Goal: Task Accomplishment & Management: Use online tool/utility

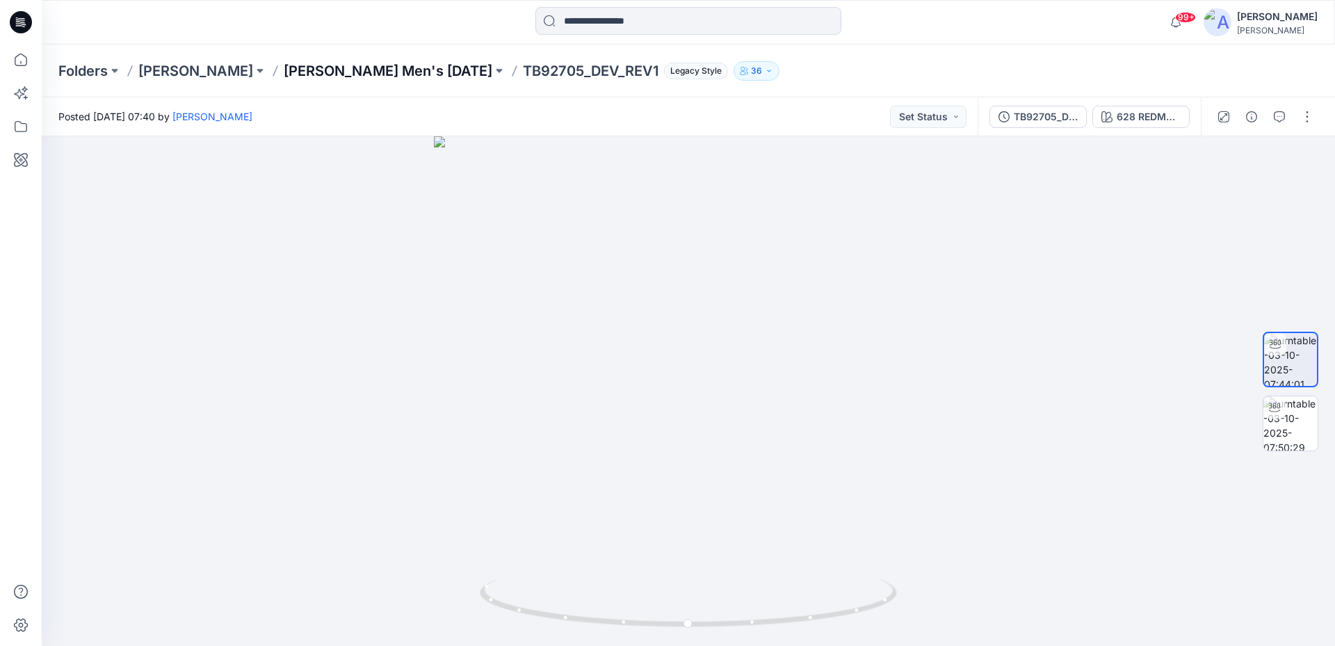
click at [346, 70] on p "Tommy Bahama Men's NOV 25" at bounding box center [388, 70] width 209 height 19
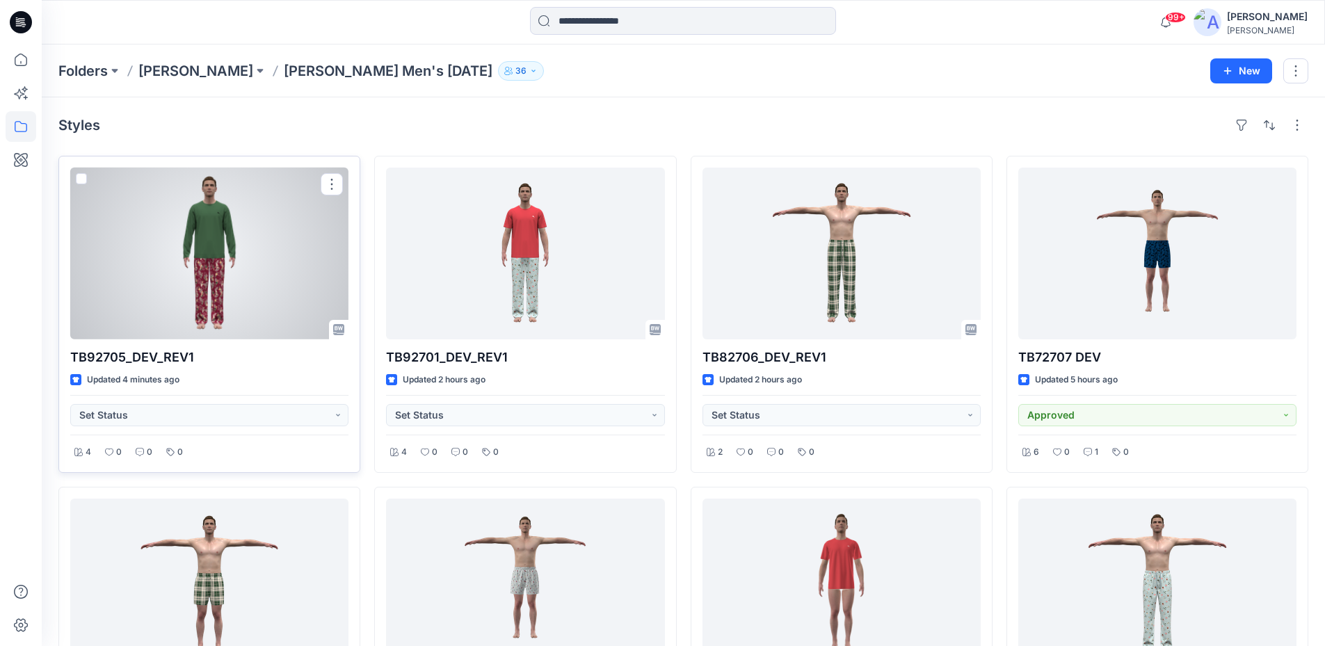
click at [278, 246] on div at bounding box center [209, 254] width 278 height 172
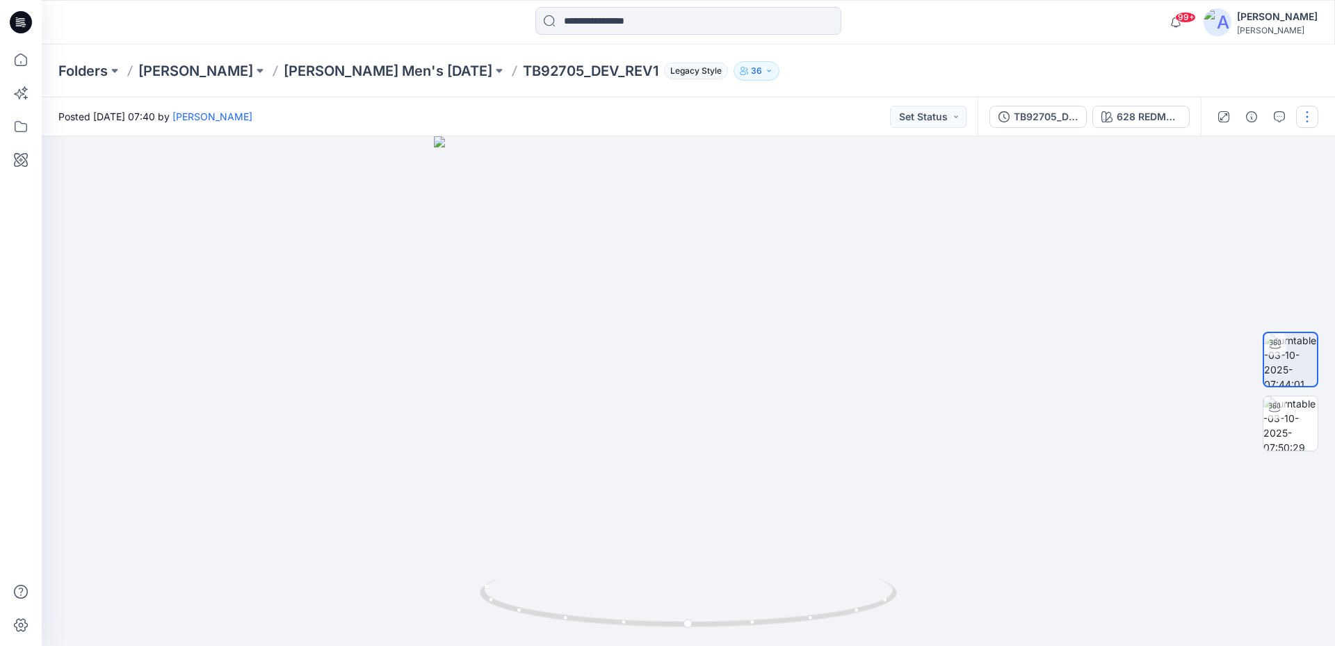
click at [1303, 118] on button "button" at bounding box center [1307, 117] width 22 height 22
click at [1230, 145] on button "Edit" at bounding box center [1249, 149] width 128 height 26
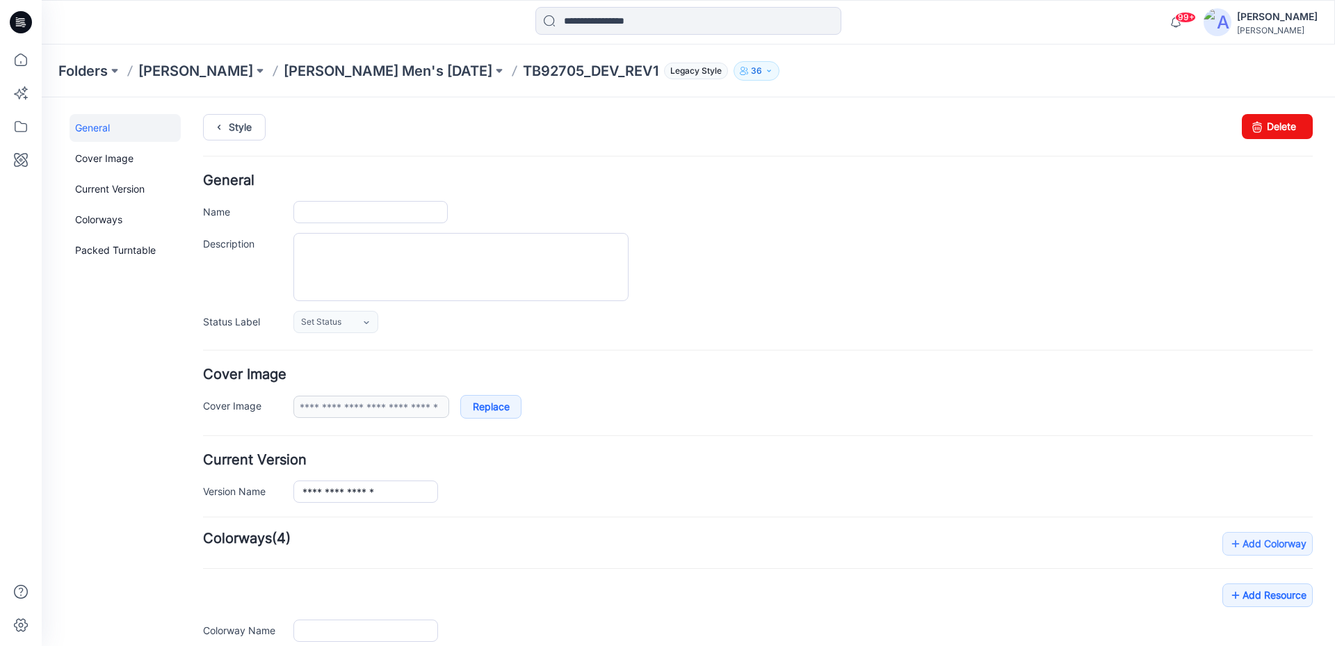
type input "**********"
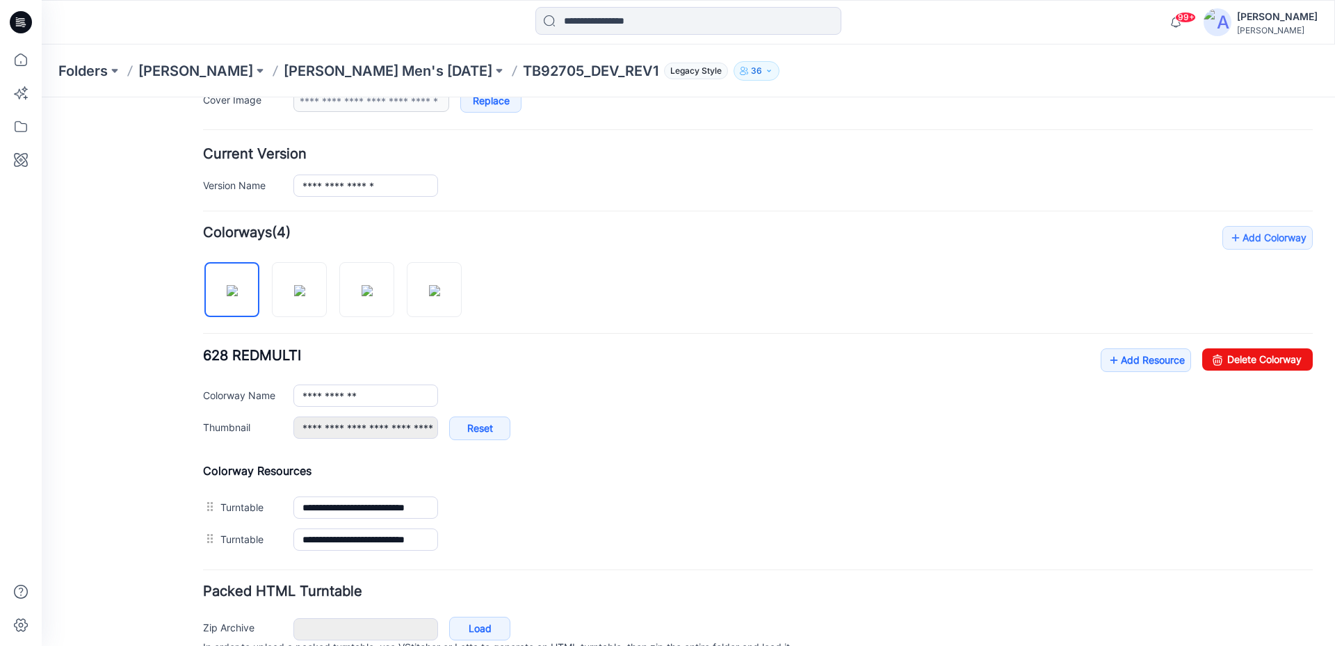
scroll to position [375, 0]
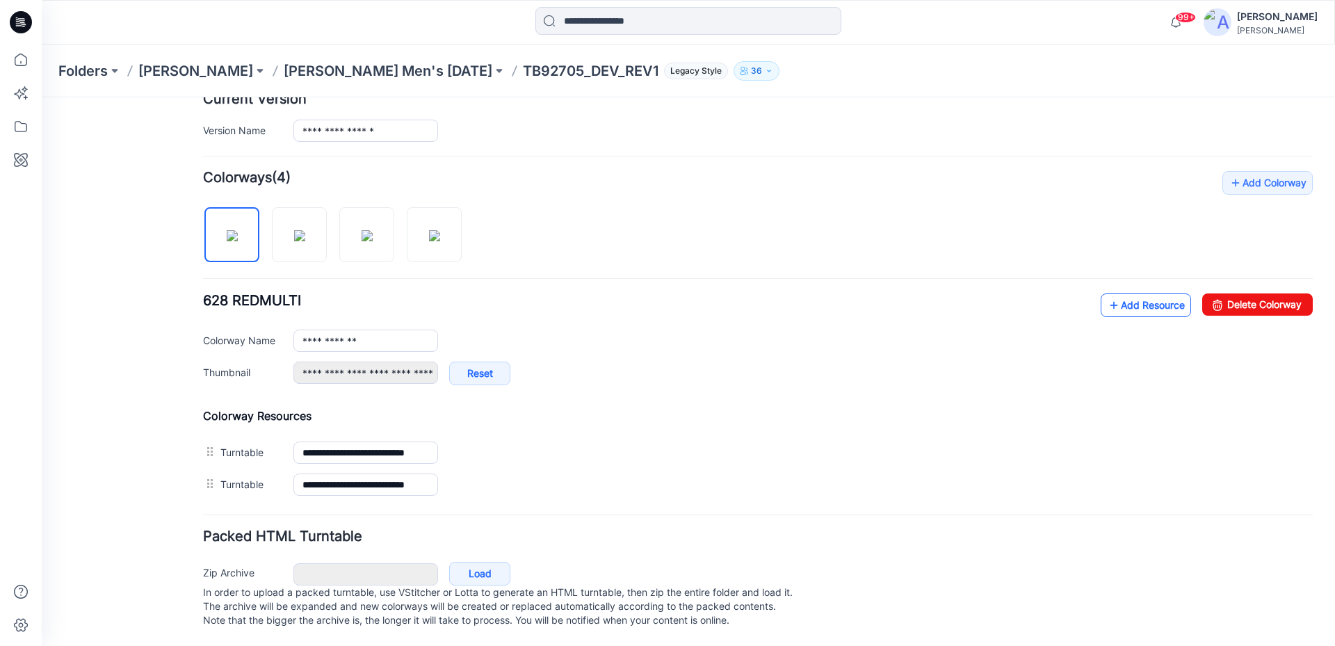
click at [1130, 294] on link "Add Resource" at bounding box center [1146, 306] width 90 height 24
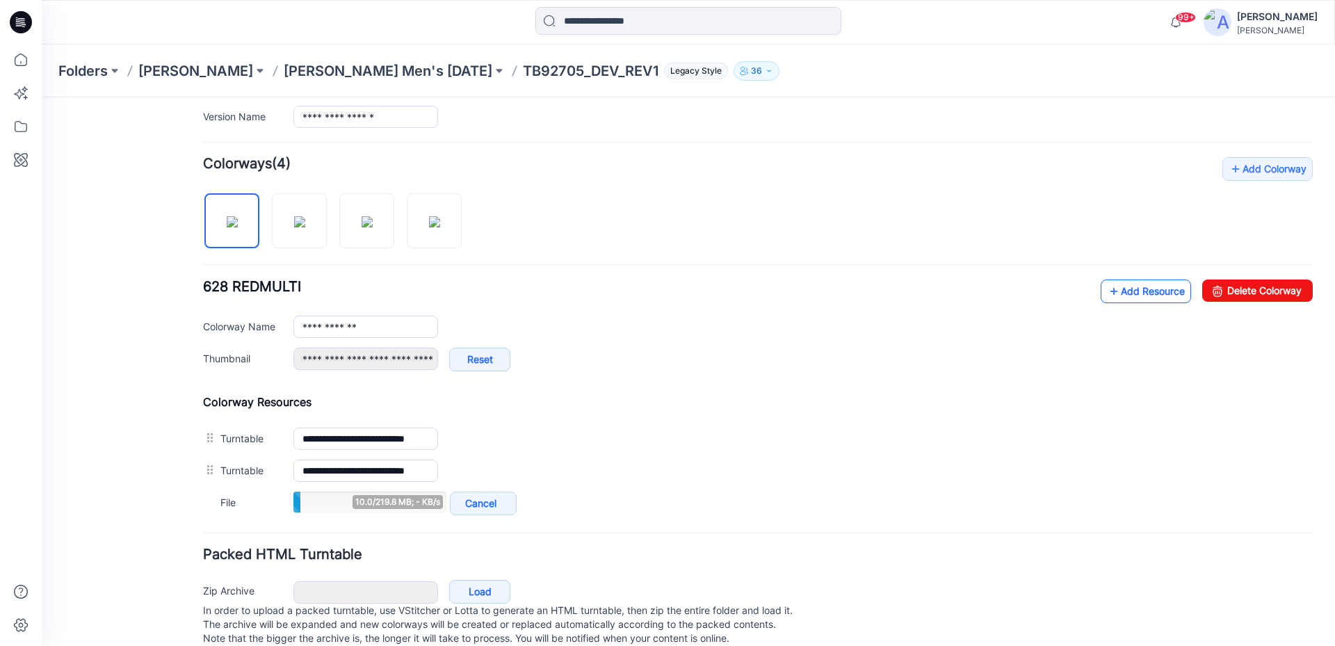
click at [1137, 294] on link "Add Resource" at bounding box center [1146, 292] width 90 height 24
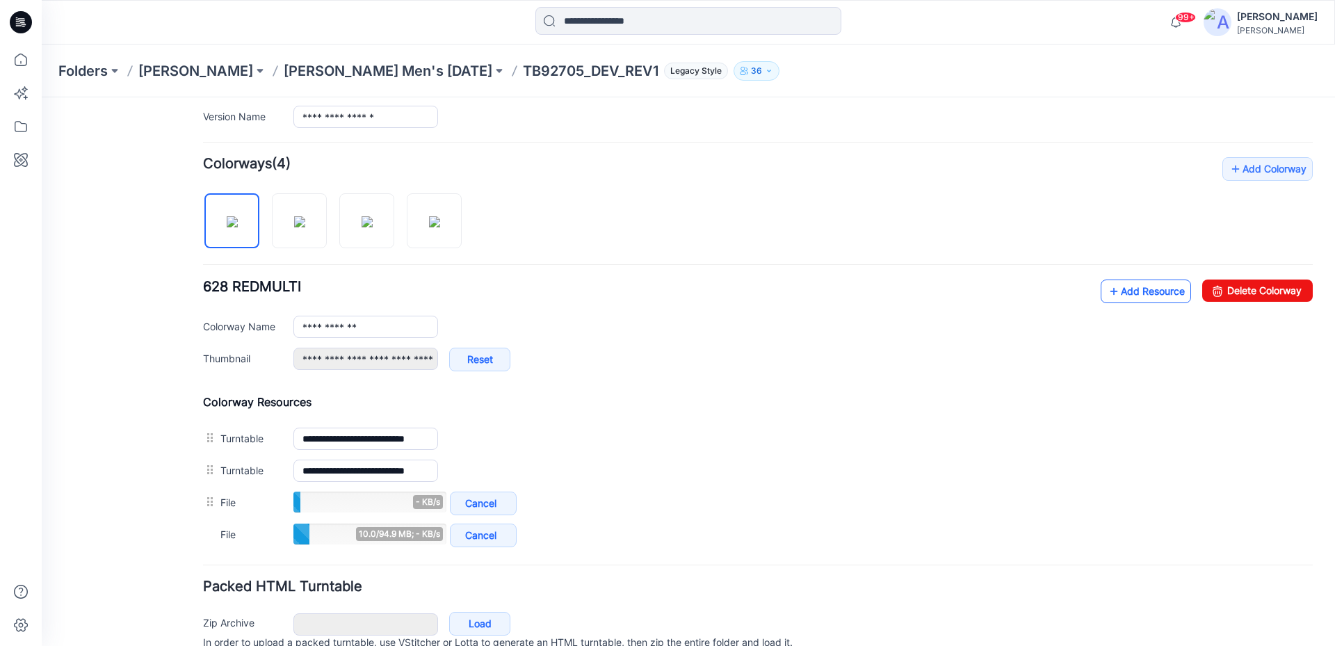
click at [1130, 294] on link "Add Resource" at bounding box center [1146, 292] width 90 height 24
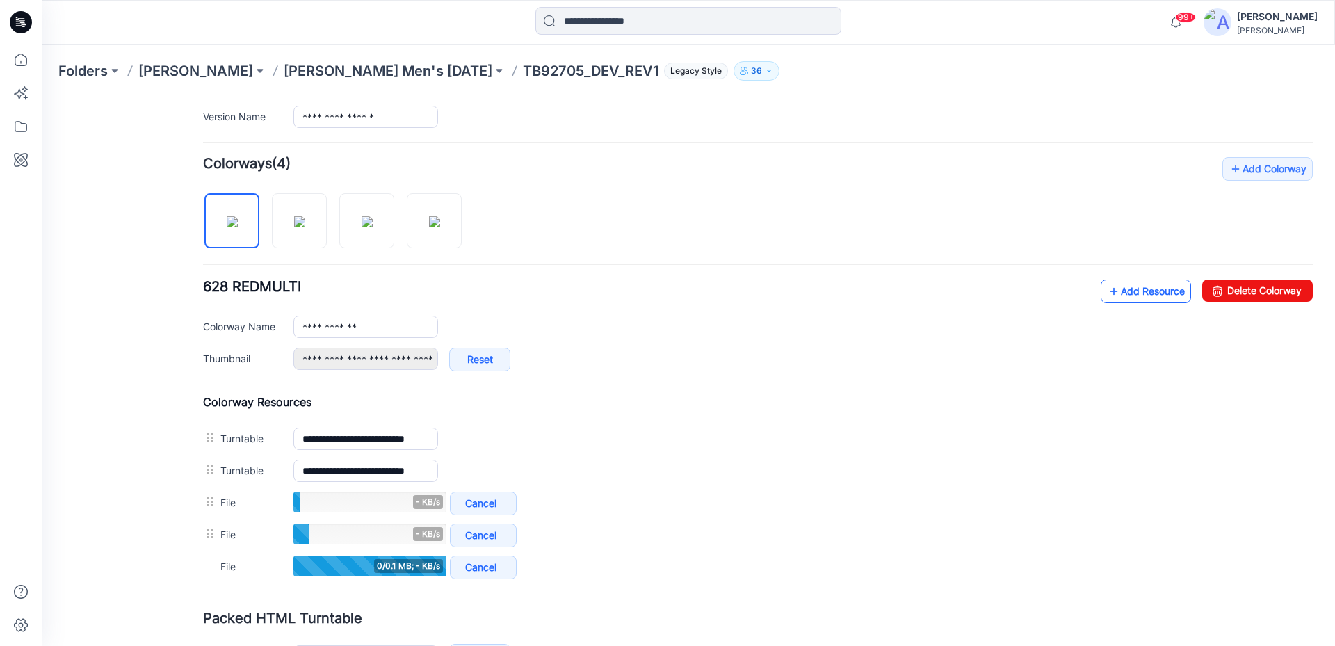
click at [1132, 289] on link "Add Resource" at bounding box center [1146, 292] width 90 height 24
click at [1101, 299] on link "Add Resource" at bounding box center [1146, 292] width 90 height 24
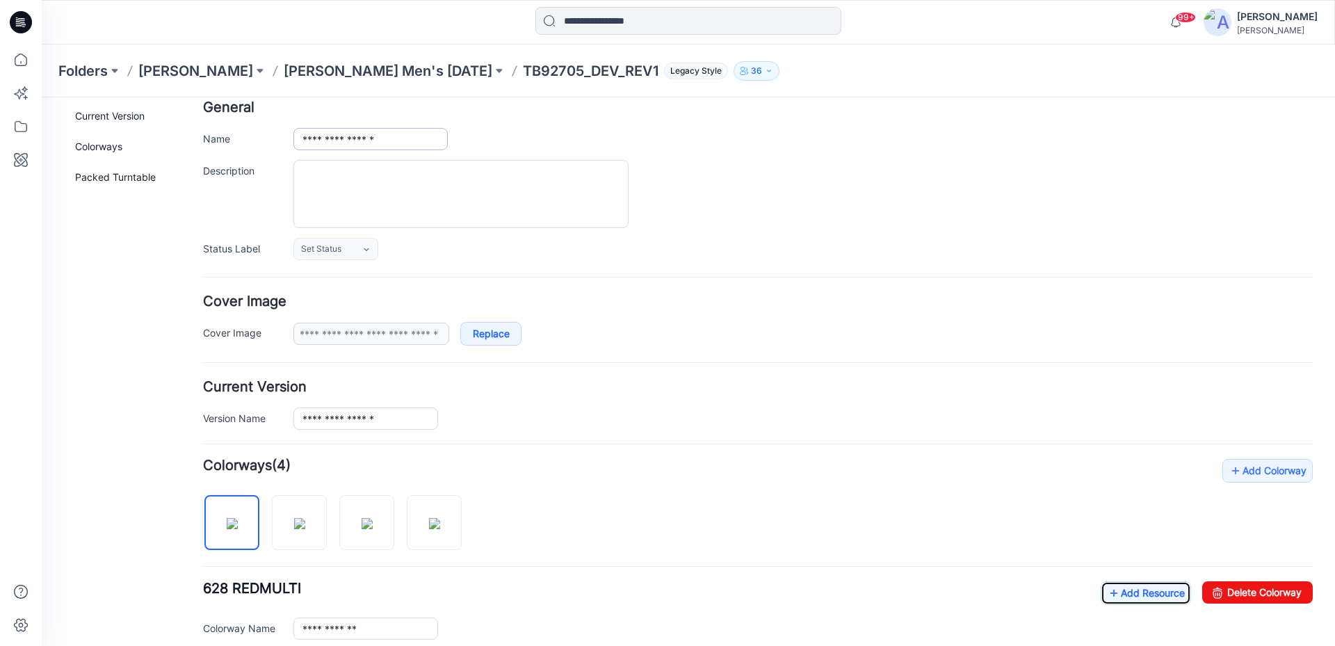
scroll to position [0, 0]
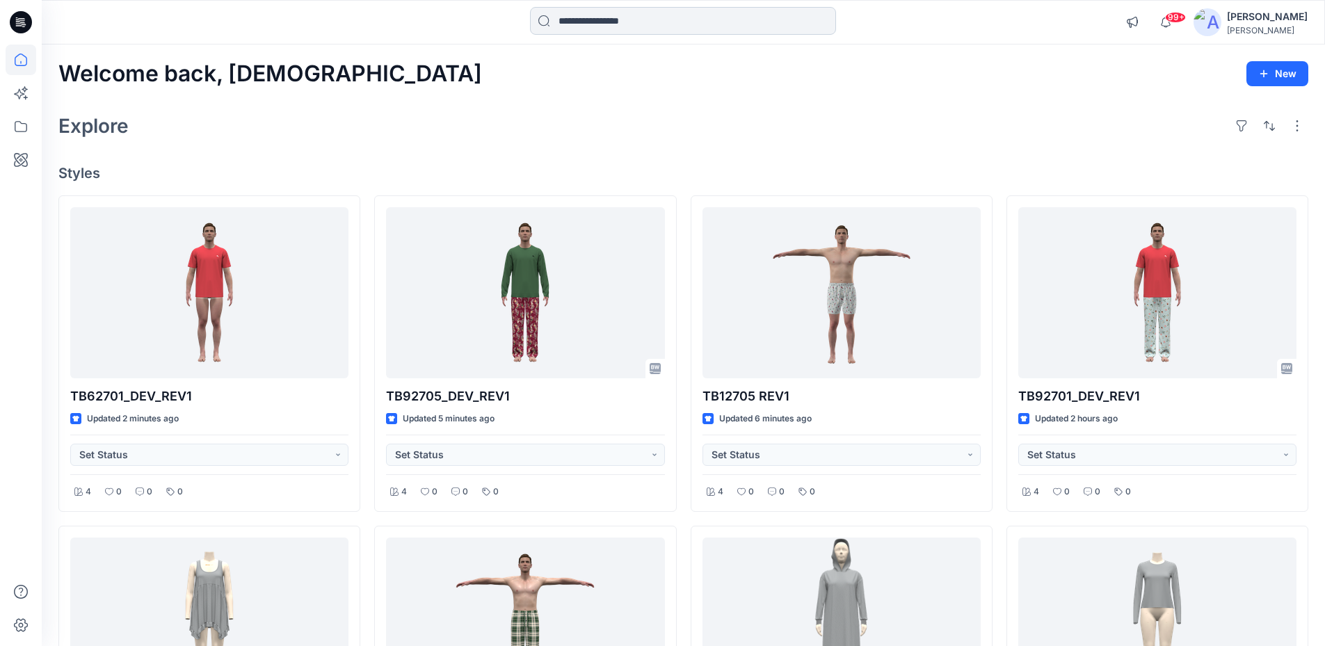
click at [611, 25] on input at bounding box center [683, 21] width 306 height 28
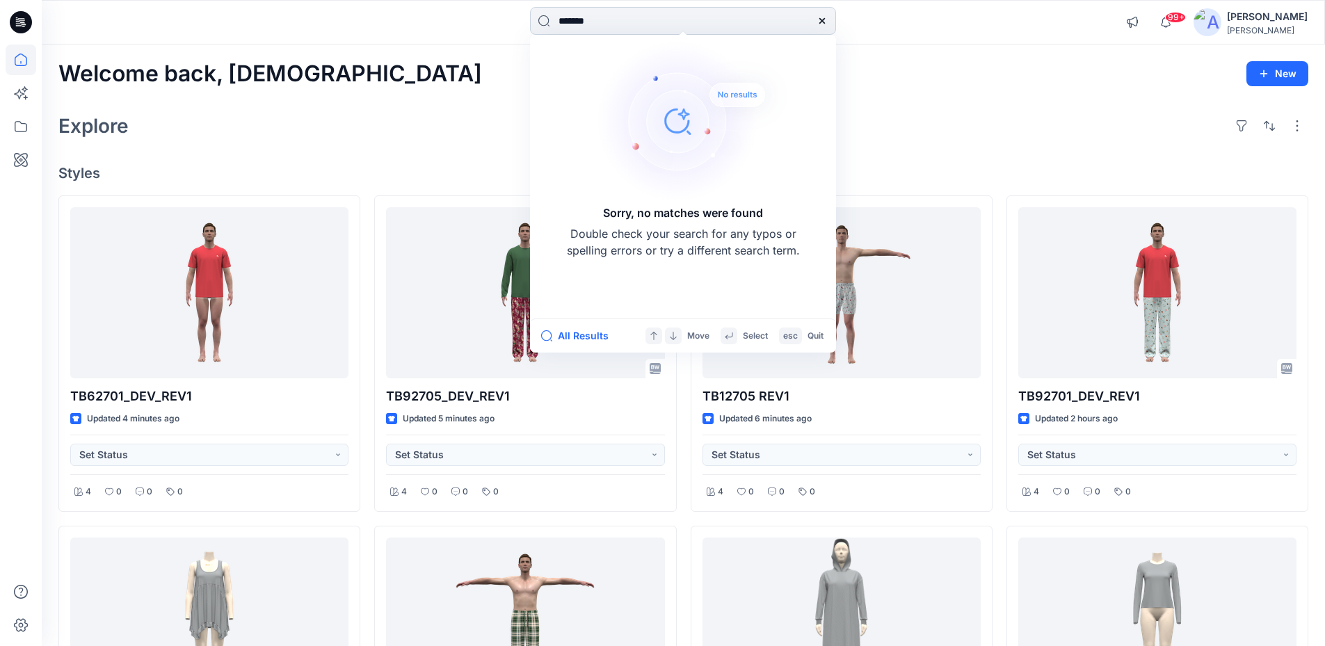
click at [570, 21] on input "*******" at bounding box center [683, 21] width 306 height 28
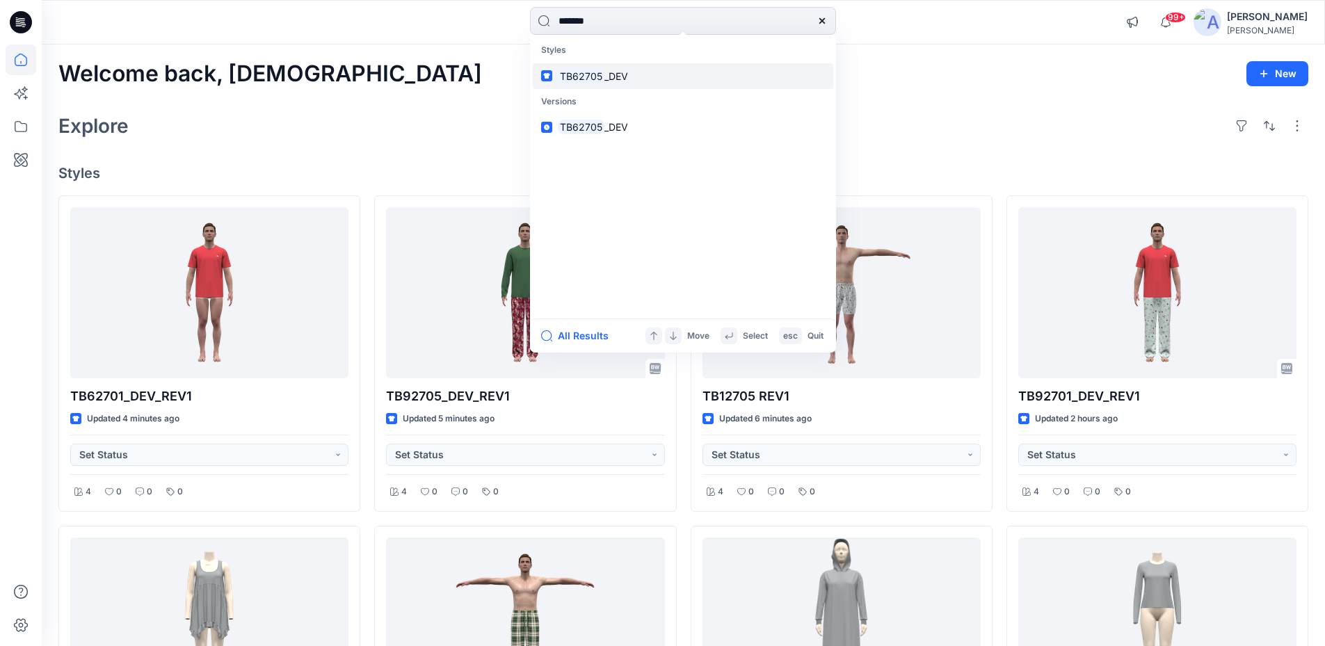
type input "*******"
click at [608, 76] on span "_DEV" at bounding box center [616, 76] width 24 height 12
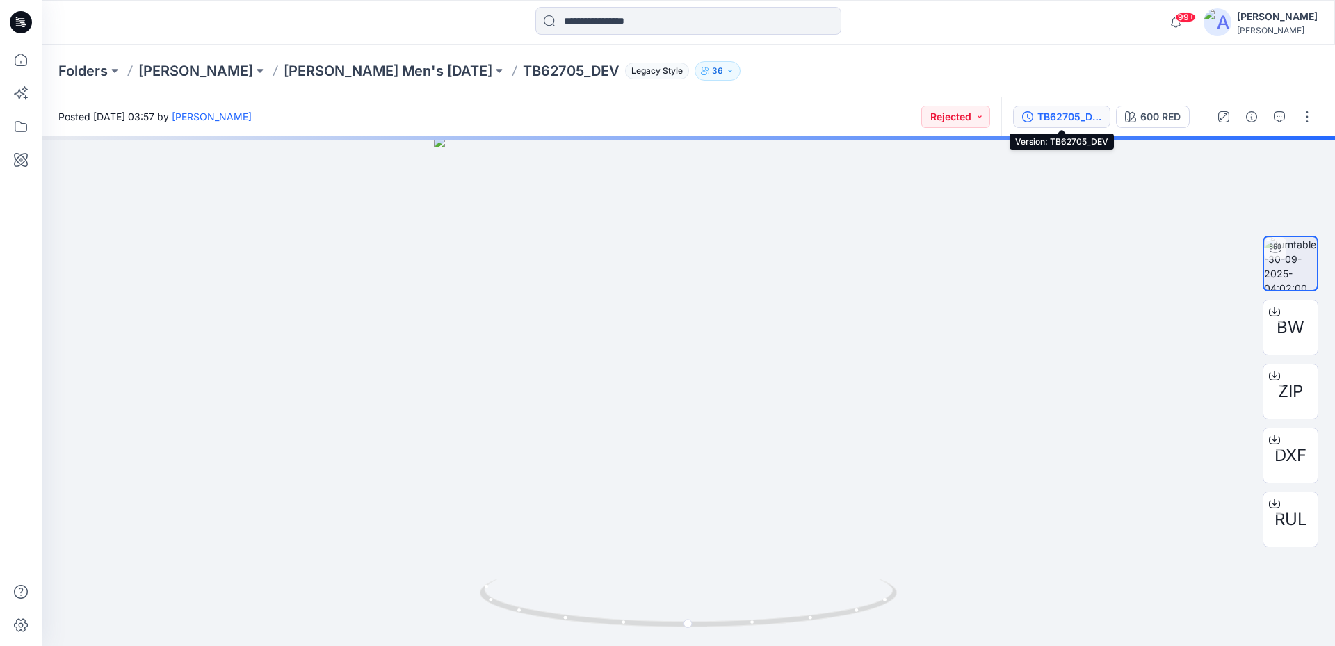
click at [1078, 116] on div "TB62705_DEV" at bounding box center [1070, 116] width 64 height 15
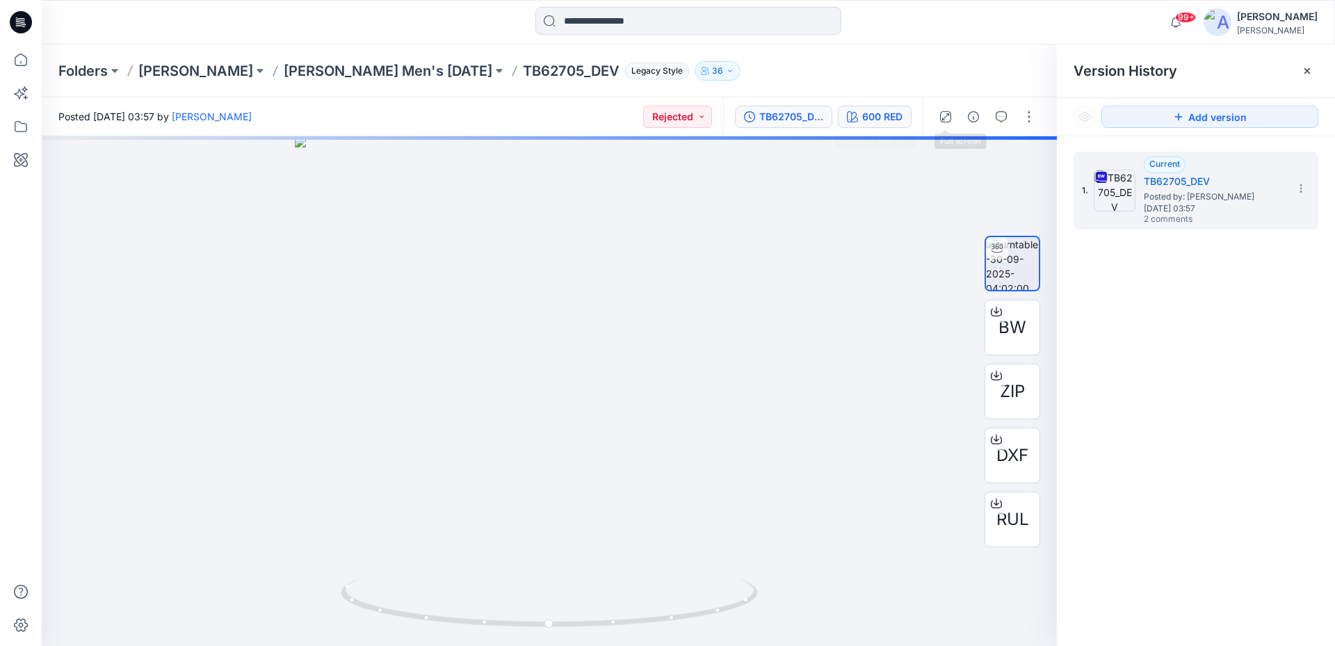
click at [871, 115] on div "600 RED" at bounding box center [882, 116] width 40 height 15
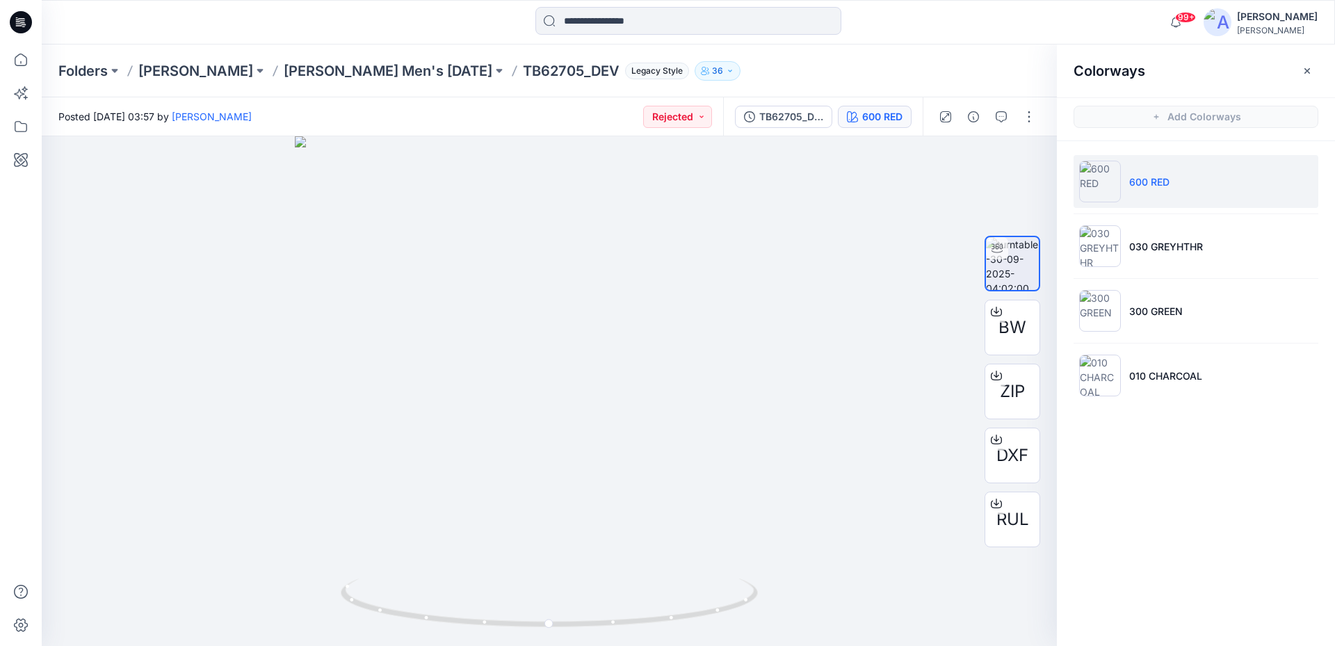
click at [1133, 184] on p "600 RED" at bounding box center [1150, 182] width 40 height 15
drag, startPoint x: 1131, startPoint y: 184, endPoint x: 1173, endPoint y: 184, distance: 41.7
click at [1173, 184] on li "600 RED" at bounding box center [1196, 181] width 245 height 53
copy p "600 RED"
drag, startPoint x: 1130, startPoint y: 248, endPoint x: 1209, endPoint y: 246, distance: 78.6
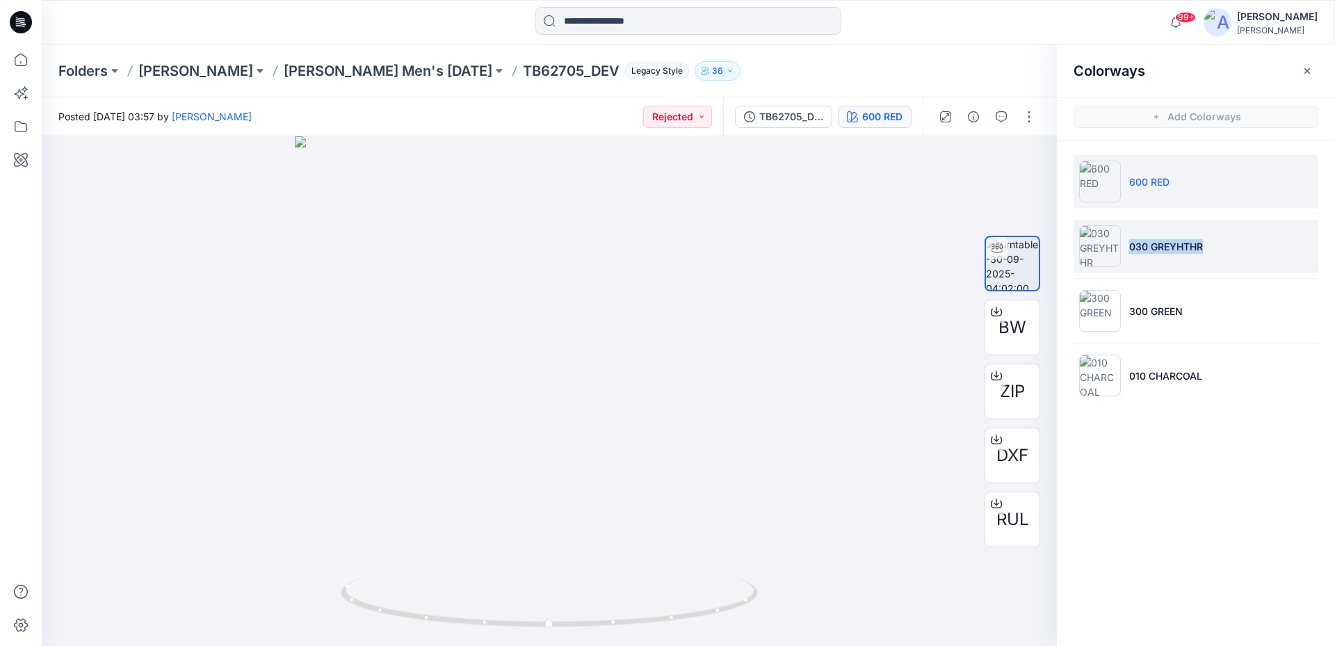
click at [1209, 246] on li "030 GREYHTHR" at bounding box center [1196, 246] width 245 height 53
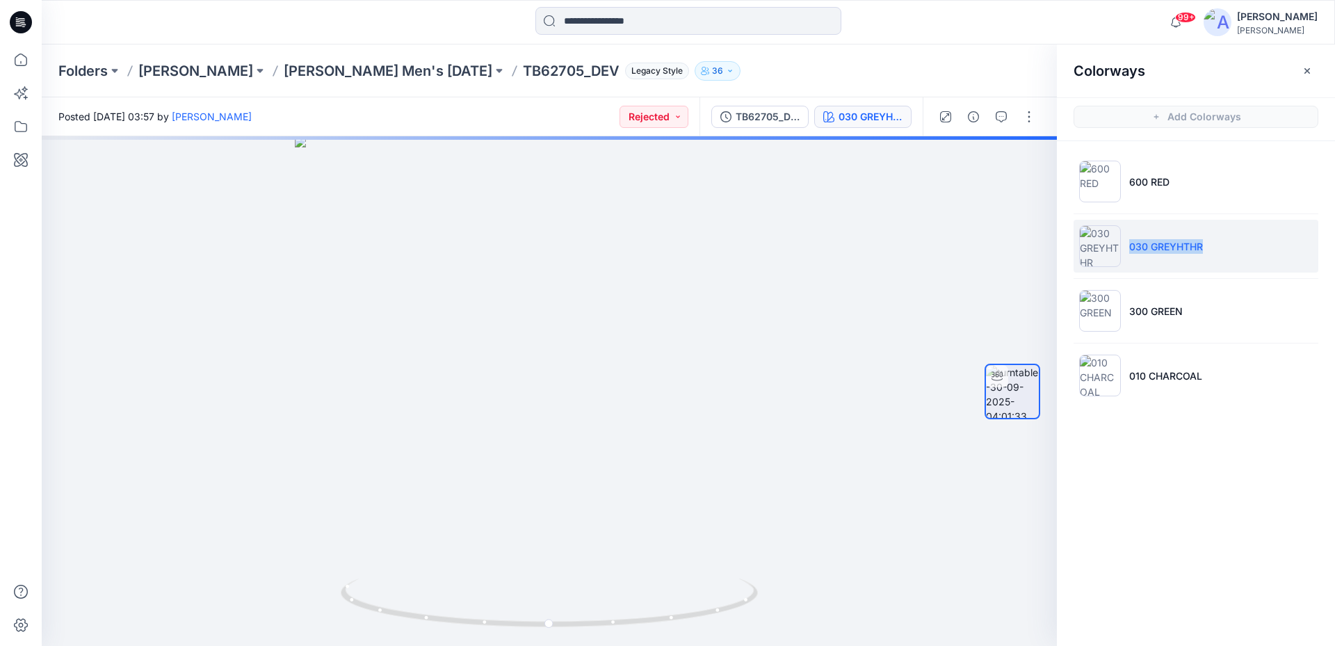
copy p "030 GREYHTHR"
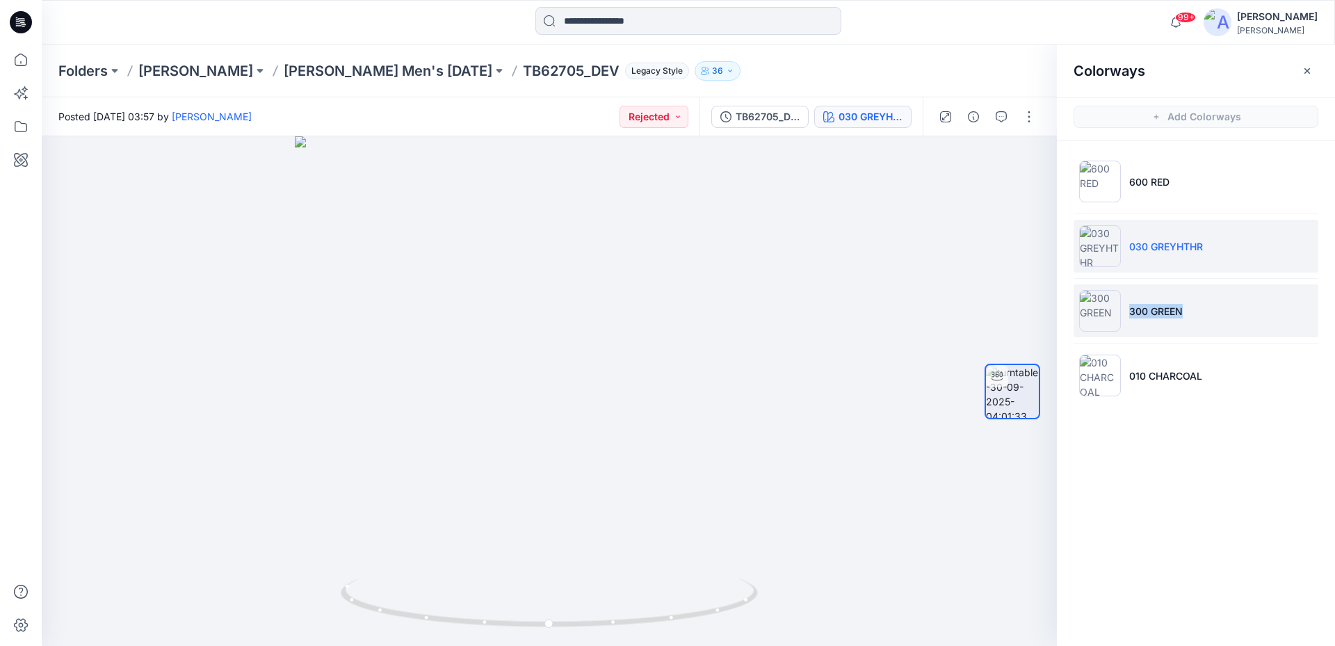
drag, startPoint x: 1130, startPoint y: 312, endPoint x: 1202, endPoint y: 311, distance: 72.3
click at [1202, 311] on li "300 GREEN" at bounding box center [1196, 310] width 245 height 53
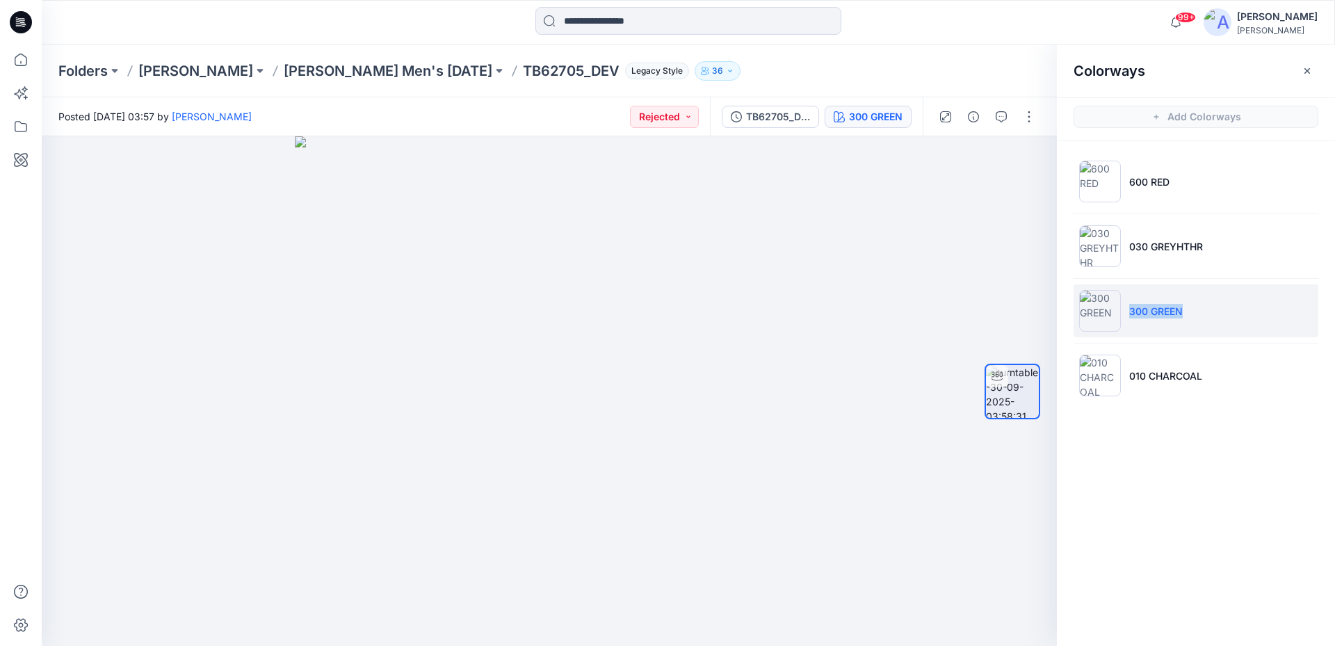
copy p "300 GREEN"
click at [1140, 381] on p "010 CHARCOAL" at bounding box center [1166, 376] width 73 height 15
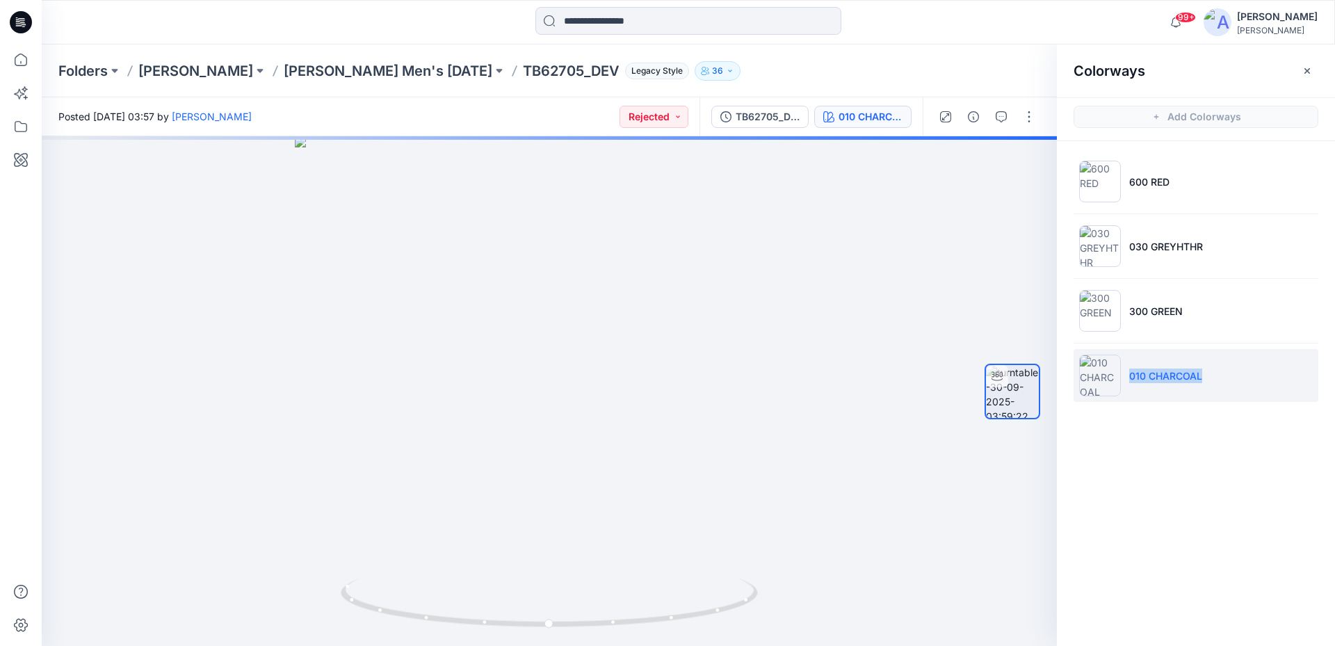
drag, startPoint x: 1132, startPoint y: 378, endPoint x: 1212, endPoint y: 377, distance: 80.7
click at [1212, 377] on li "010 CHARCOAL" at bounding box center [1196, 375] width 245 height 53
copy p "010 CHARCOAL"
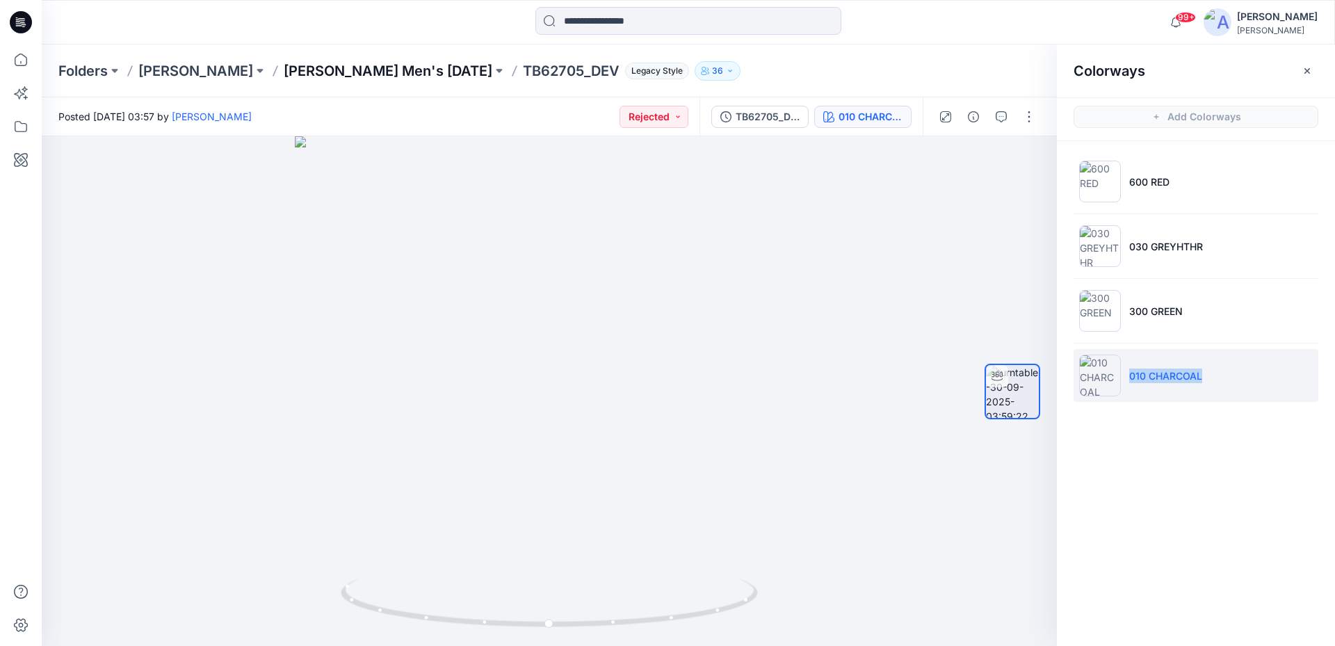
click at [355, 74] on p "Tommy Bahama Men's NOV 25" at bounding box center [388, 70] width 209 height 19
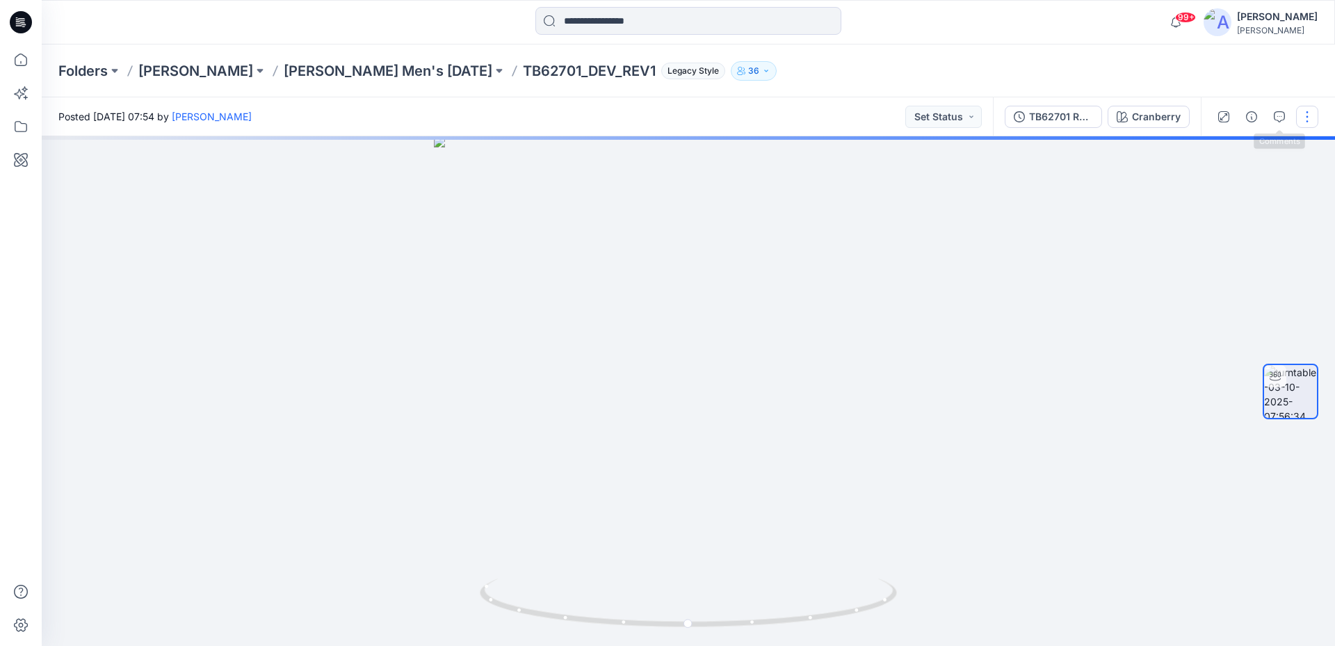
click at [1308, 114] on button "button" at bounding box center [1307, 117] width 22 height 22
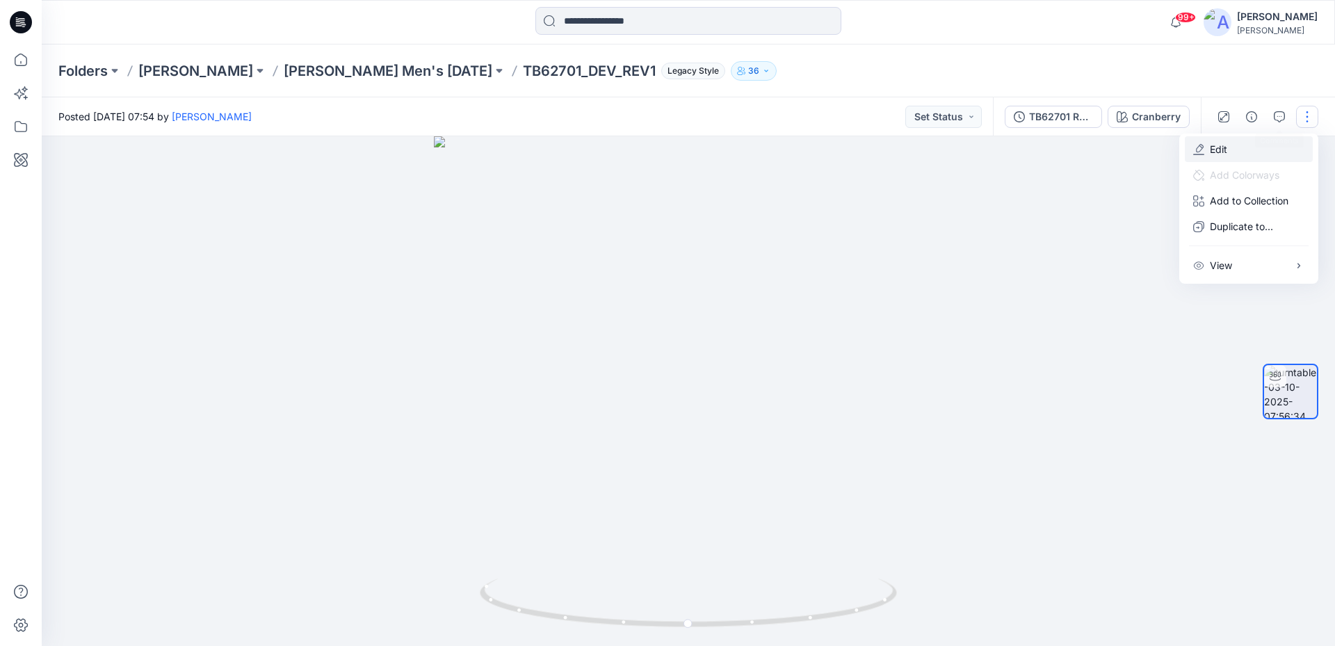
click at [1227, 148] on p "Edit" at bounding box center [1218, 149] width 17 height 15
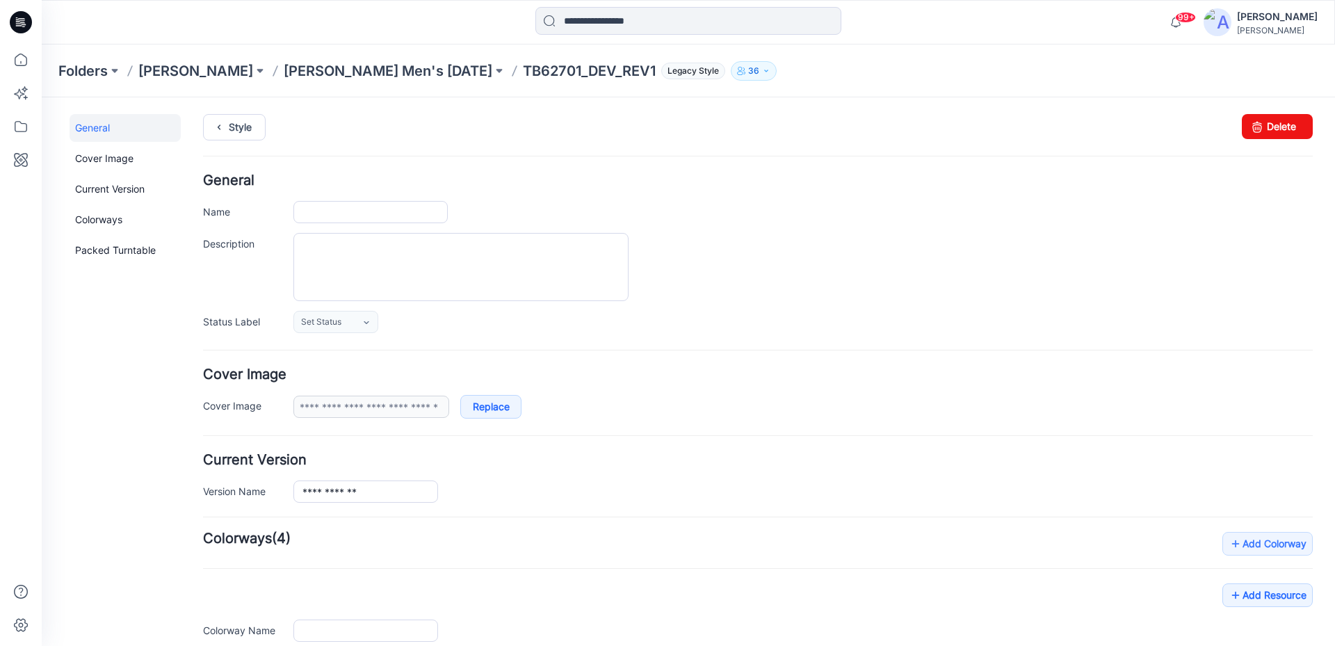
type input "**********"
type input "*********"
type input "**********"
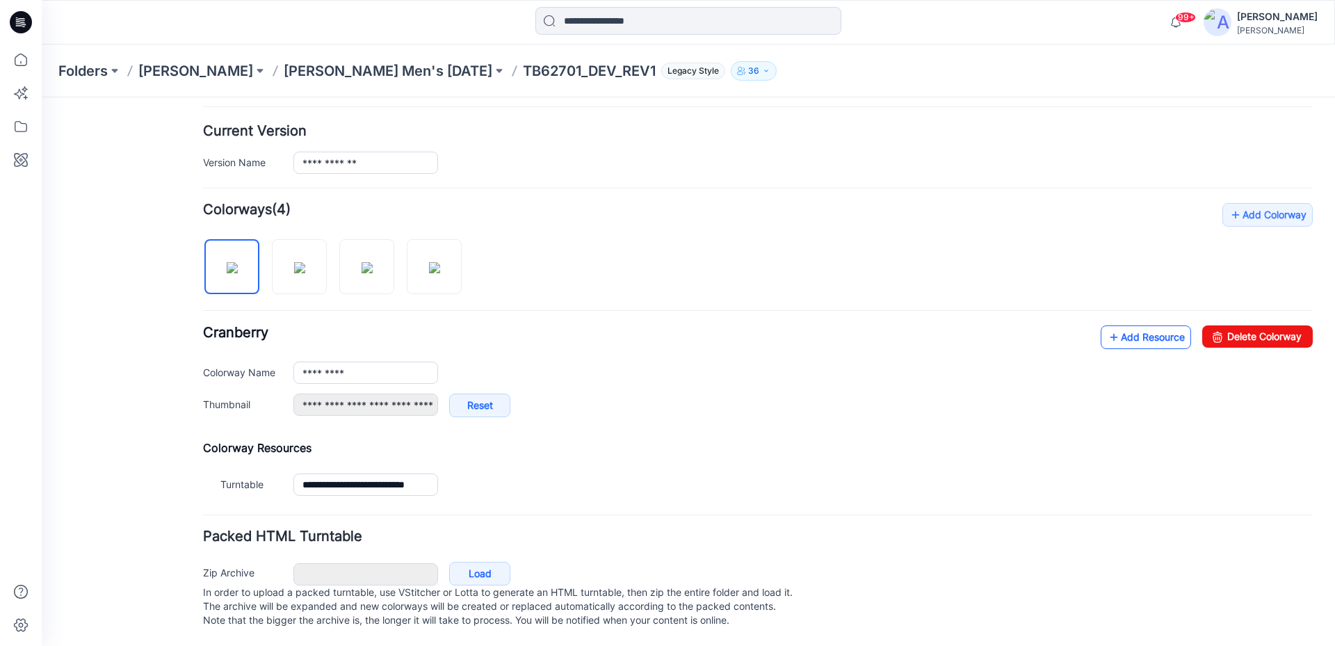
click at [1126, 330] on link "Add Resource" at bounding box center [1146, 338] width 90 height 24
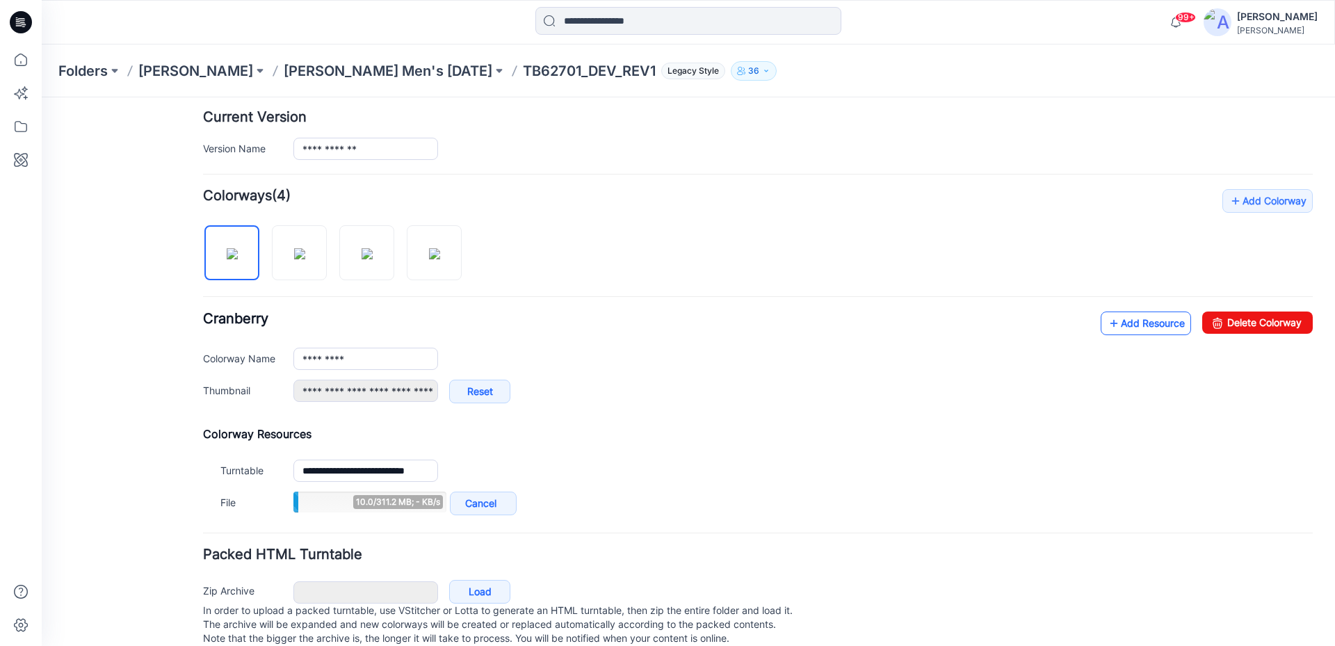
click at [1107, 316] on icon at bounding box center [1114, 323] width 14 height 22
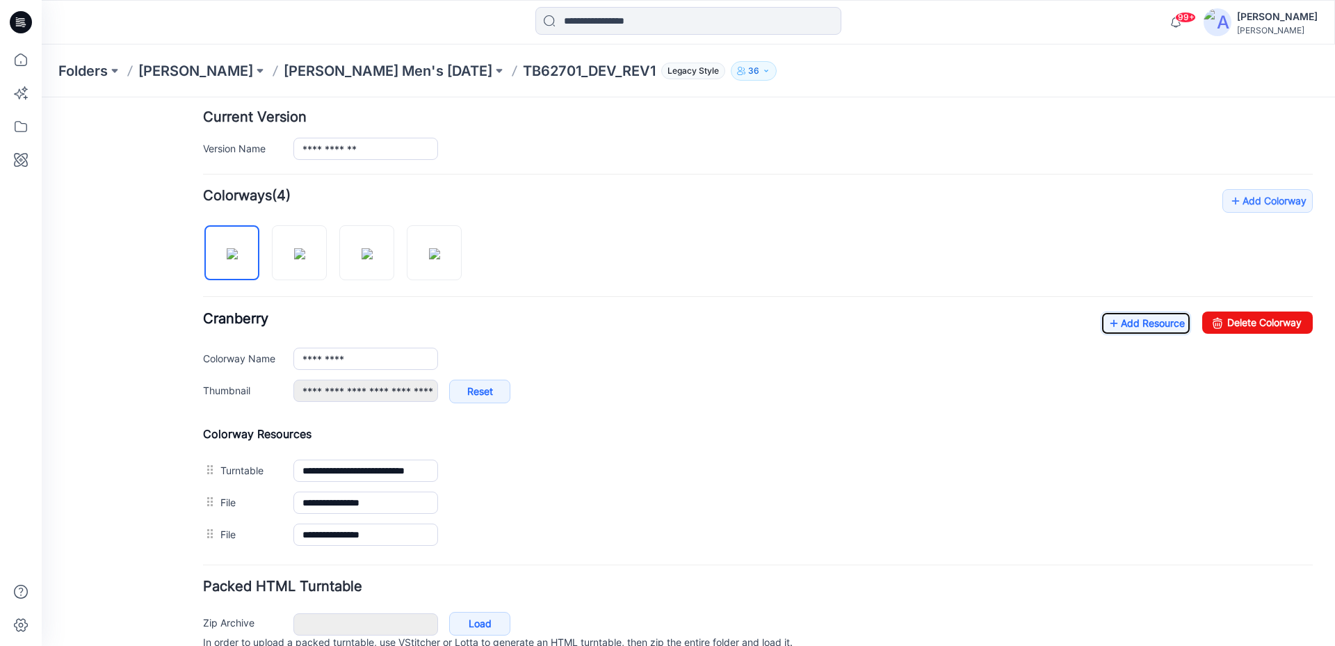
scroll to position [0, 0]
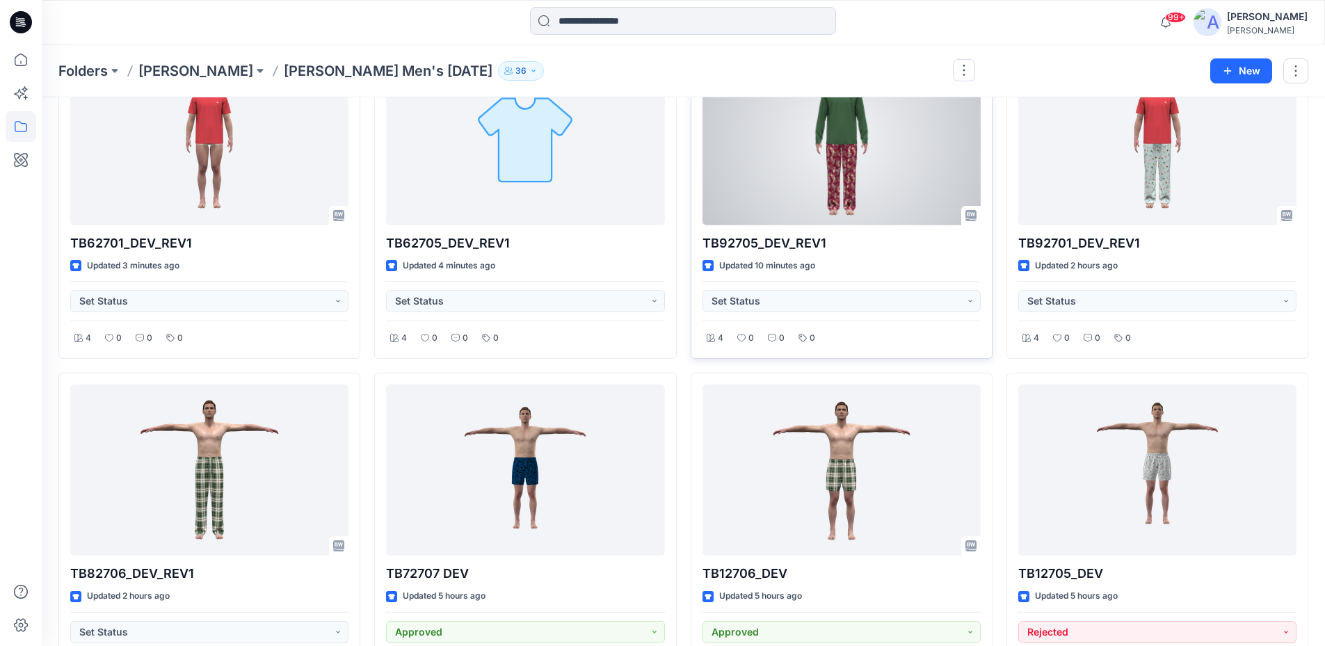
scroll to position [139, 0]
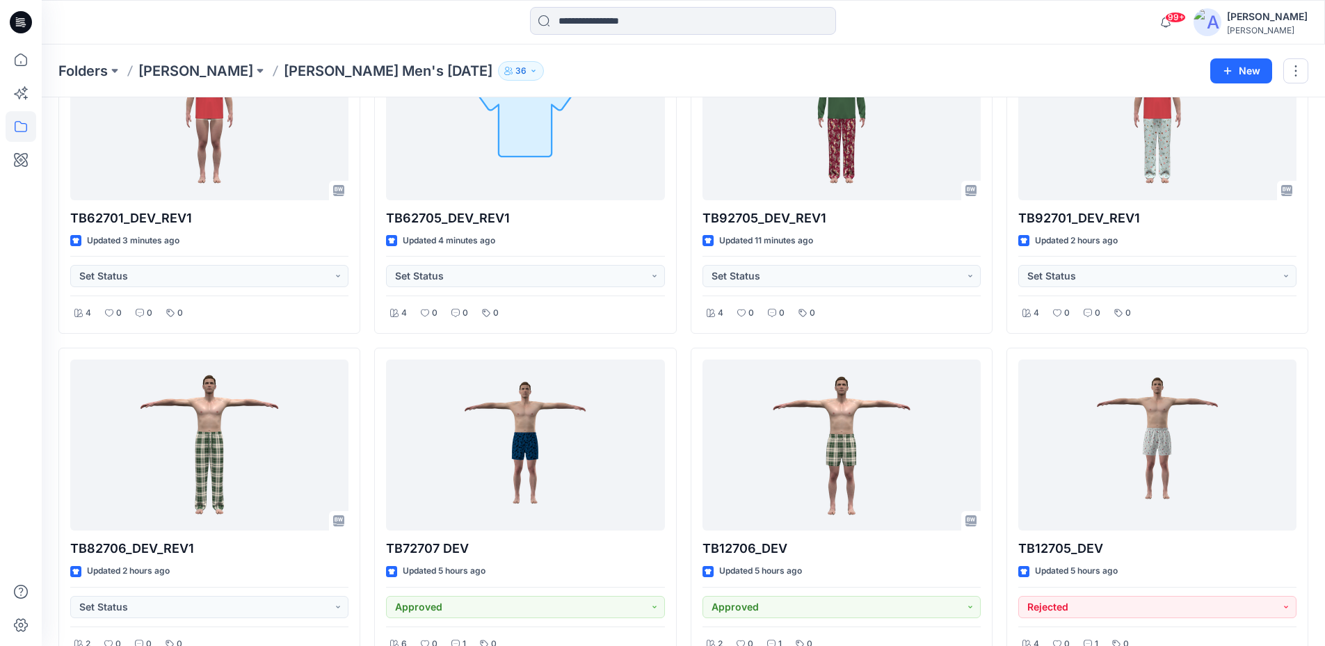
click at [25, 27] on icon at bounding box center [21, 22] width 22 height 22
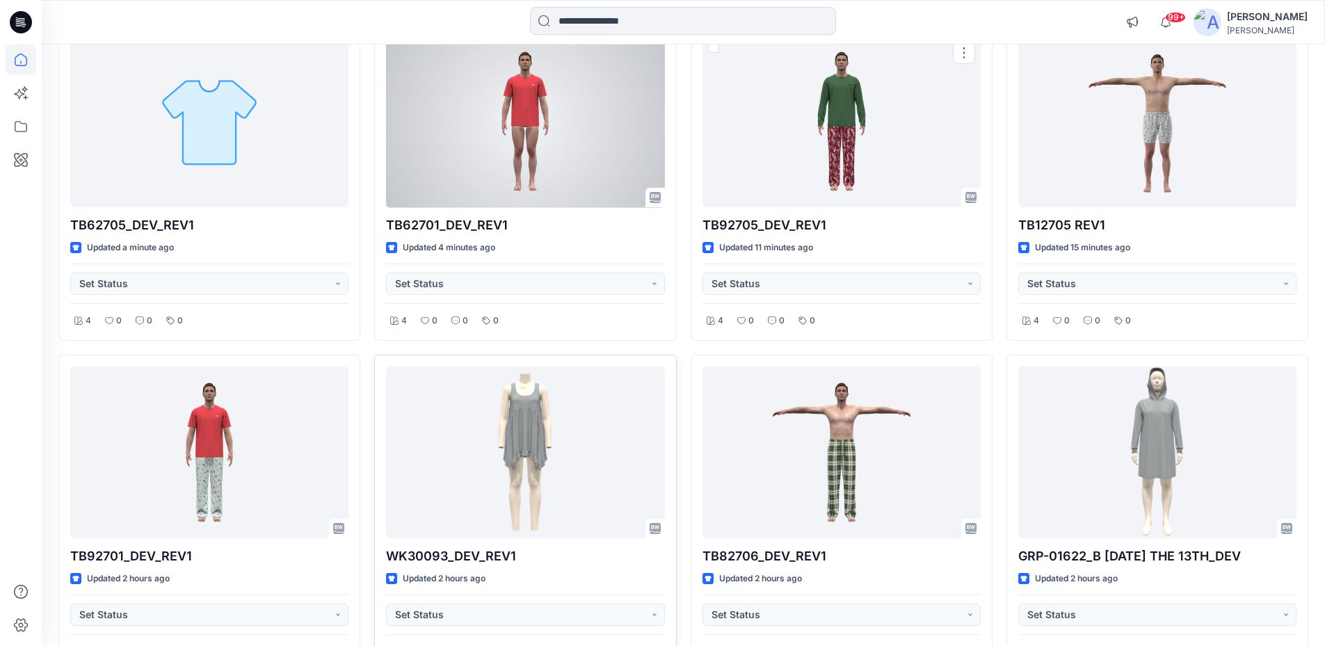
scroll to position [209, 0]
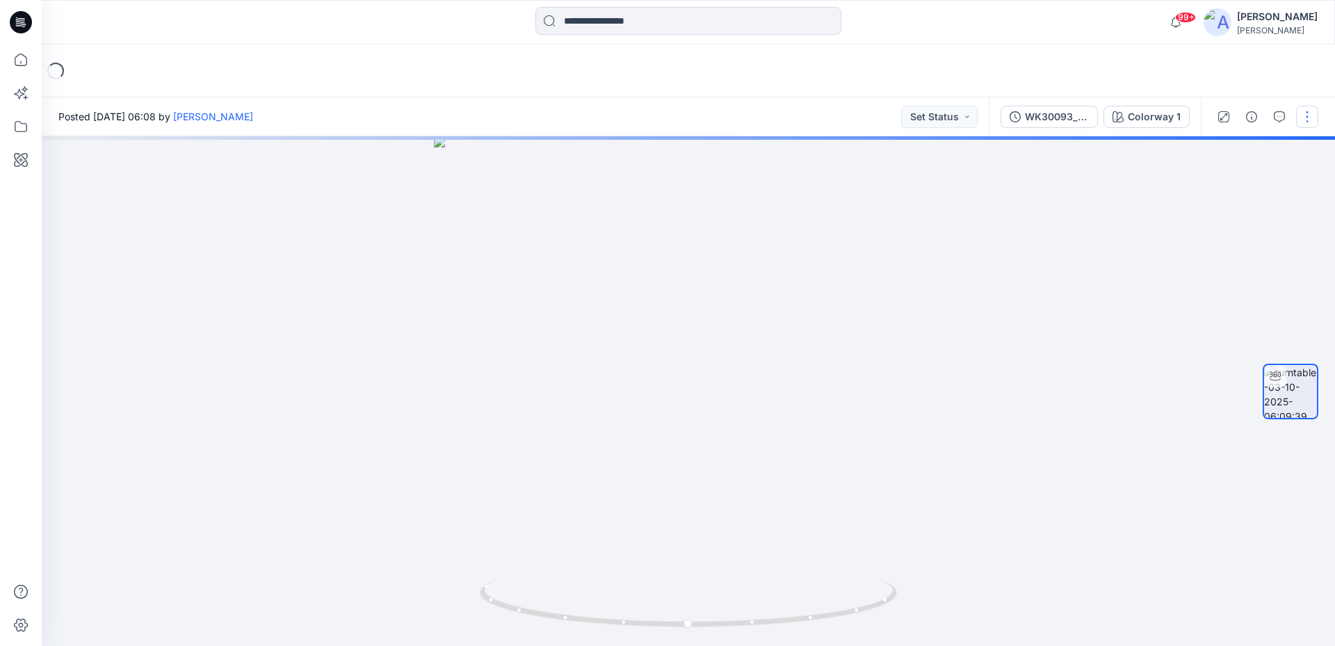
click at [1305, 120] on button "button" at bounding box center [1307, 117] width 22 height 22
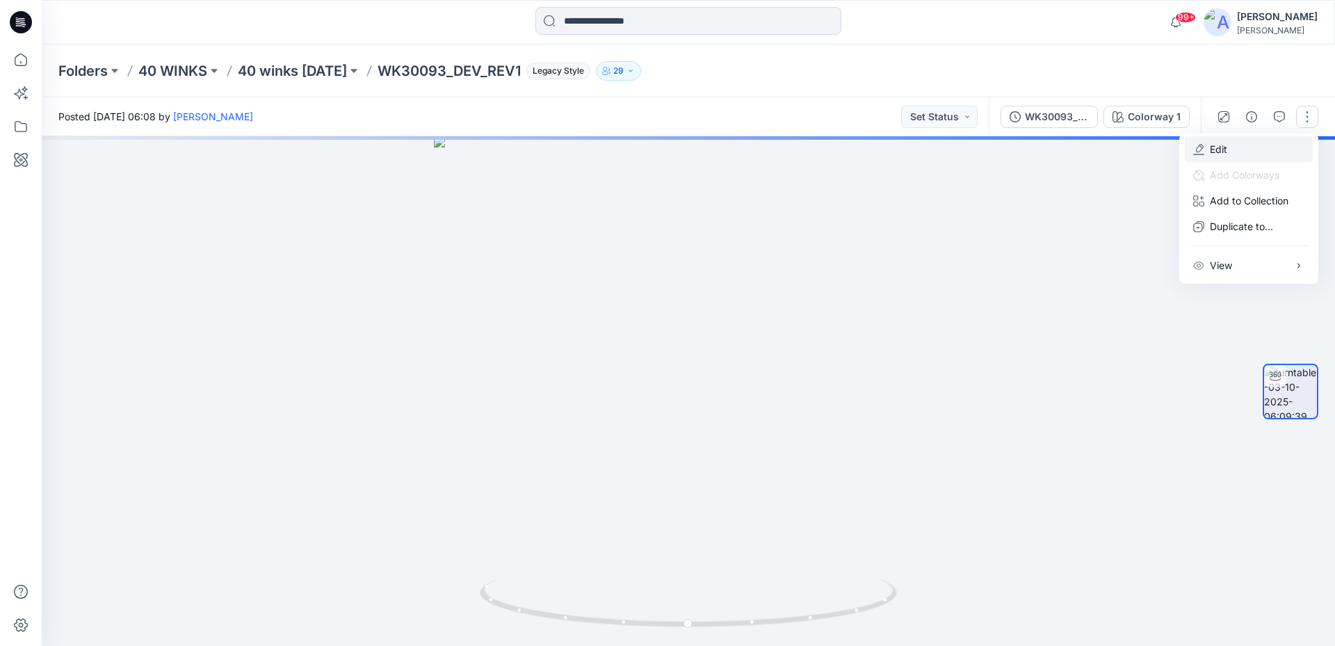
click at [1203, 153] on icon "button" at bounding box center [1199, 149] width 11 height 11
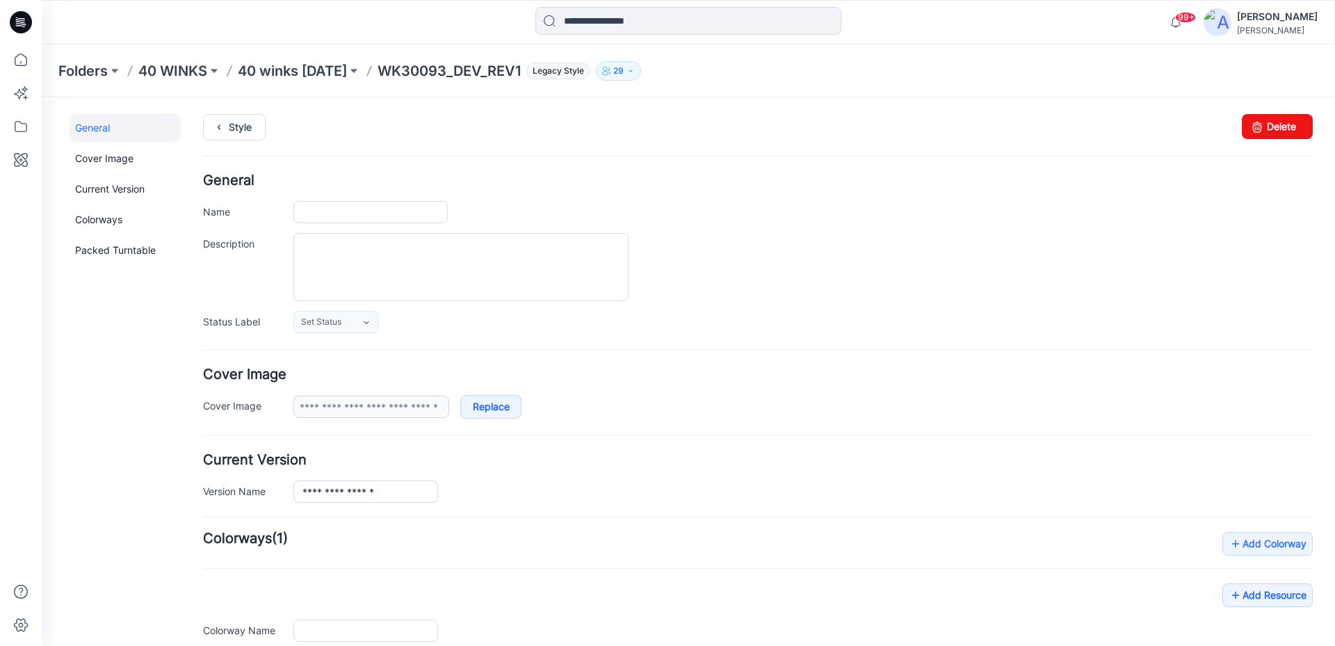
type input "**********"
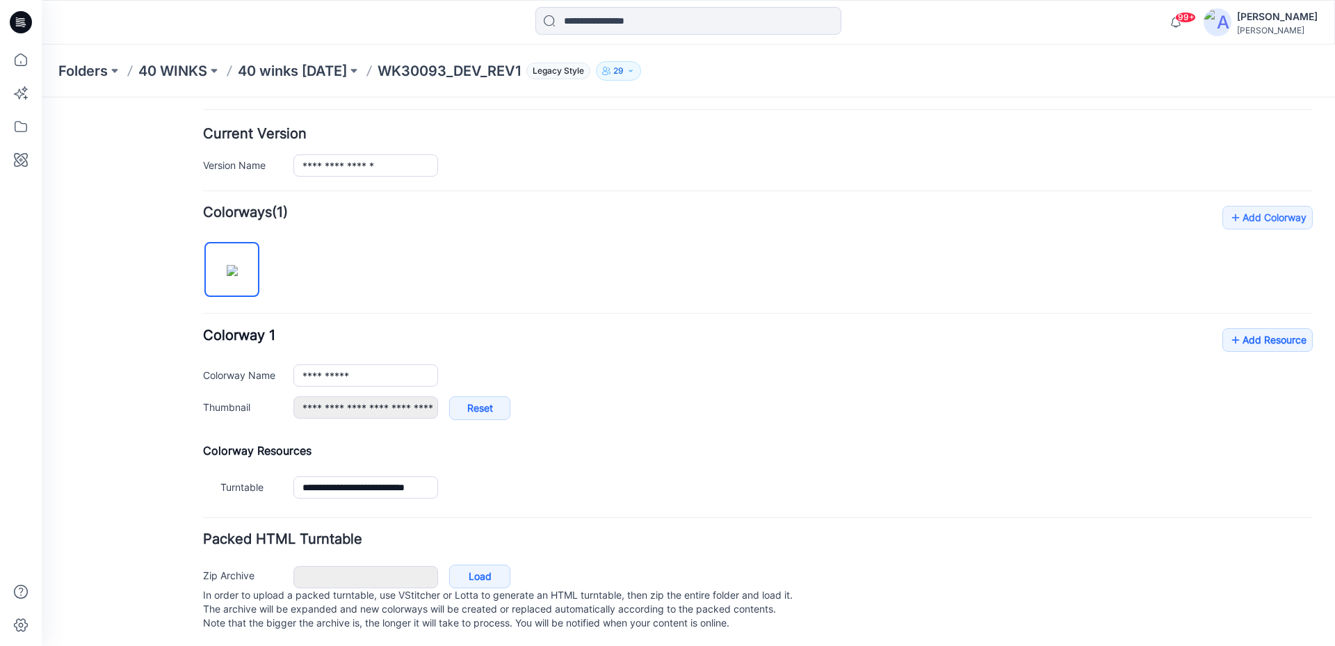
scroll to position [343, 0]
click at [1236, 327] on link "Add Resource" at bounding box center [1268, 338] width 90 height 24
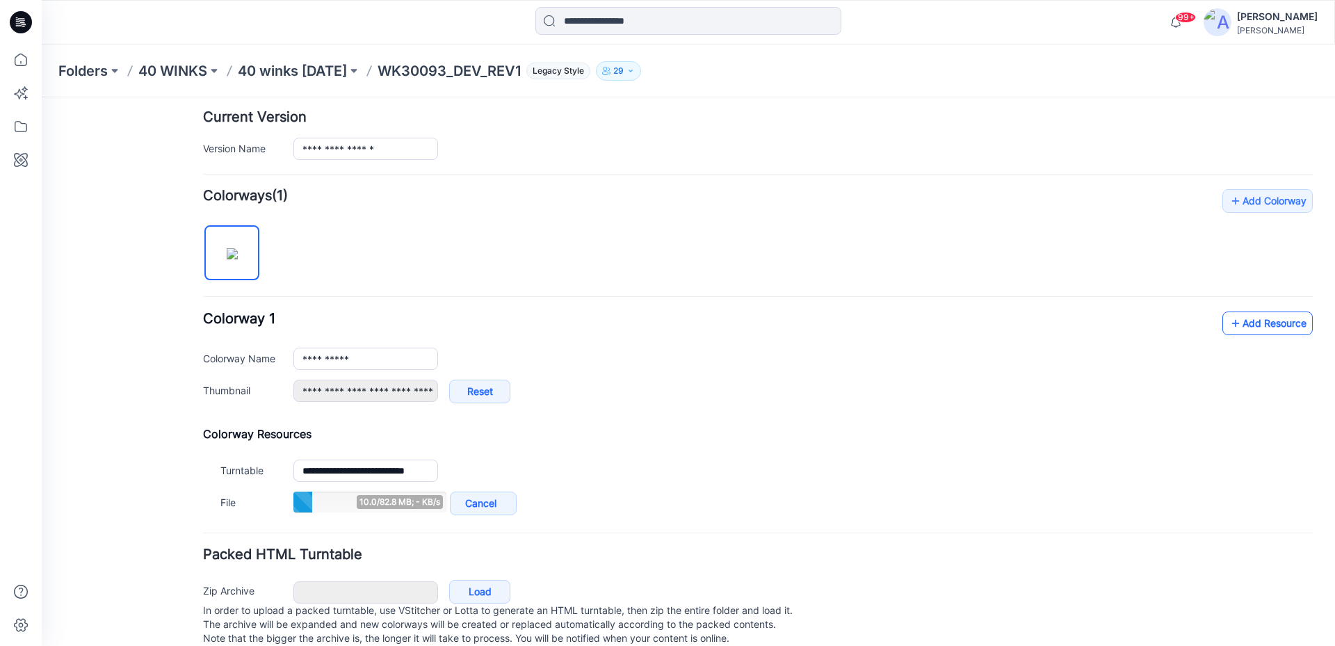
click at [1240, 326] on link "Add Resource" at bounding box center [1268, 324] width 90 height 24
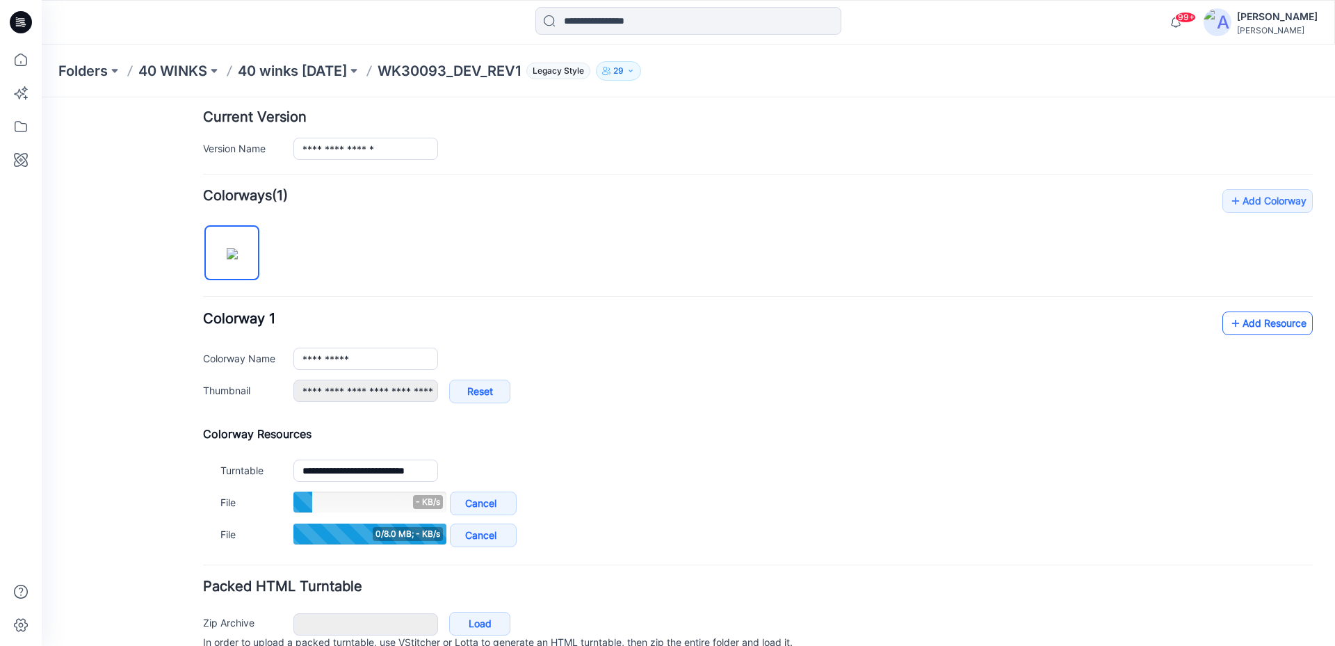
click at [1229, 322] on icon at bounding box center [1236, 323] width 14 height 22
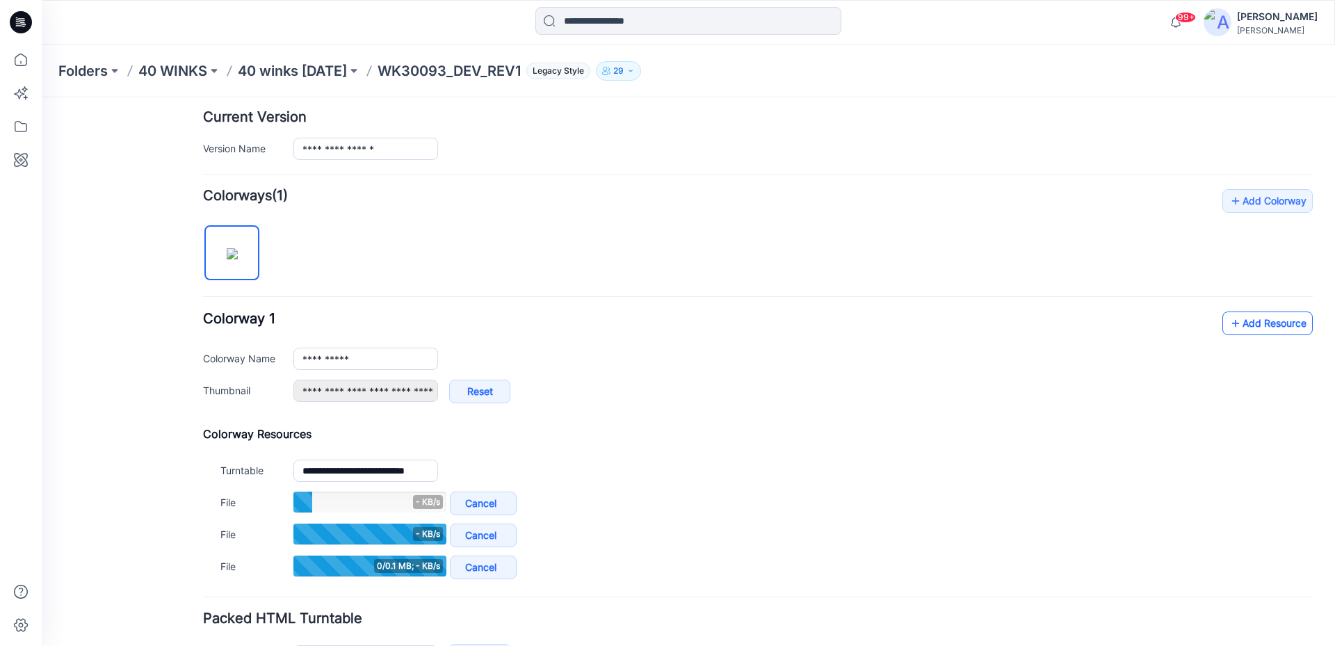
click at [1229, 323] on icon at bounding box center [1236, 323] width 14 height 22
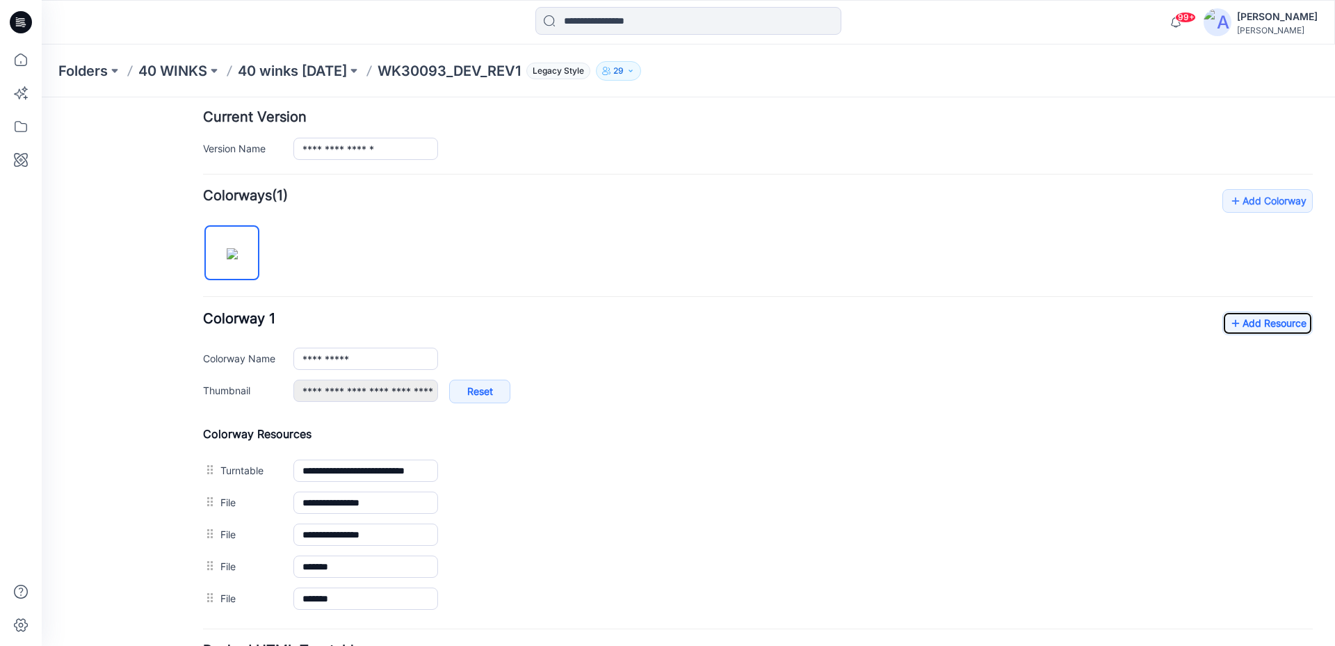
scroll to position [0, 0]
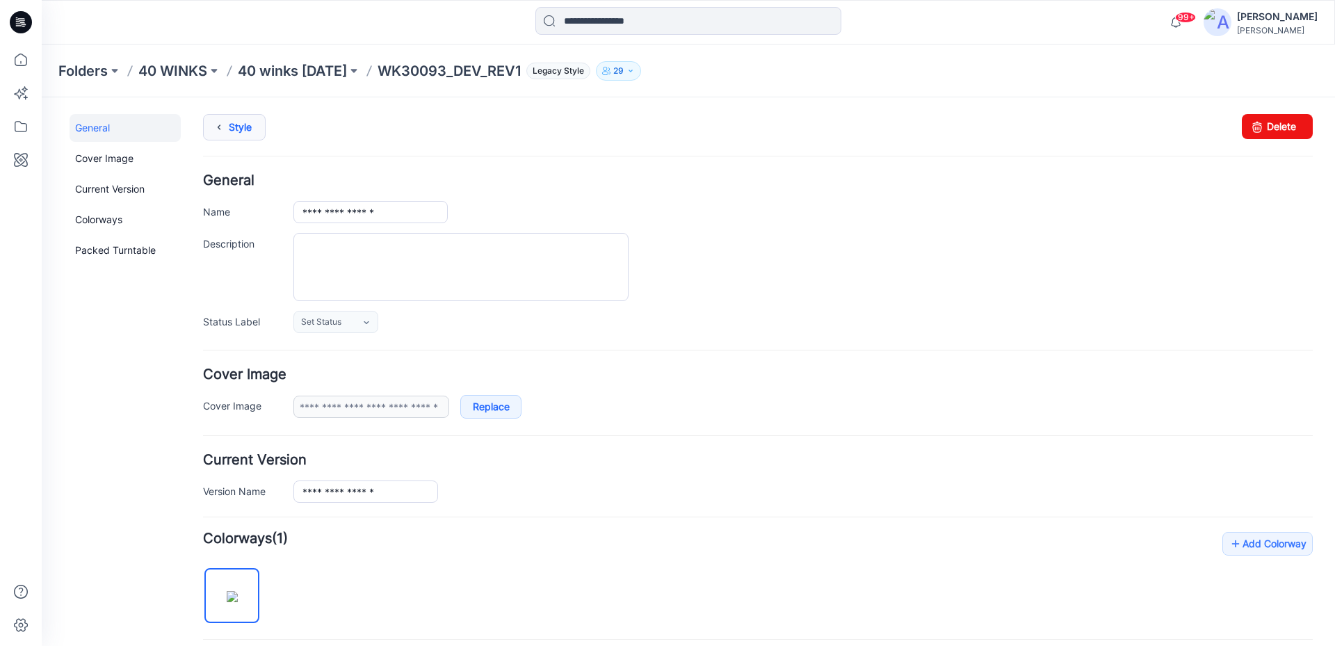
click at [248, 128] on link "Style" at bounding box center [234, 127] width 63 height 26
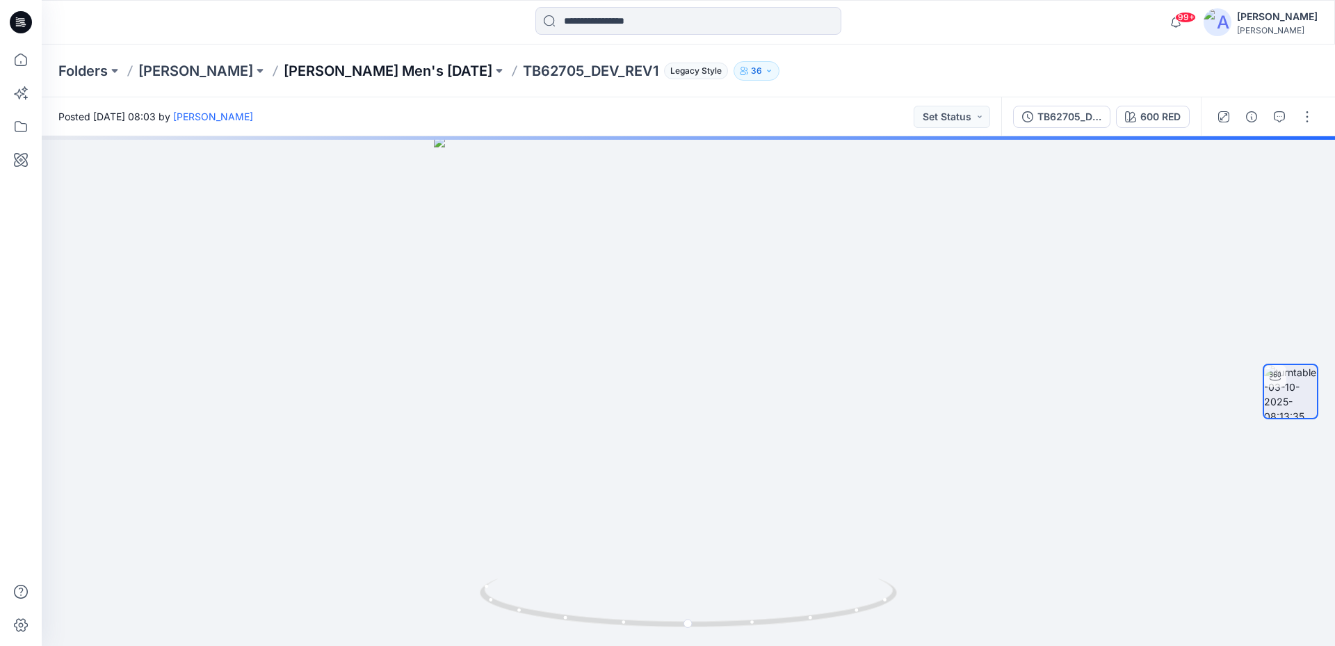
click at [405, 77] on p "[PERSON_NAME] Men's [DATE]" at bounding box center [388, 70] width 209 height 19
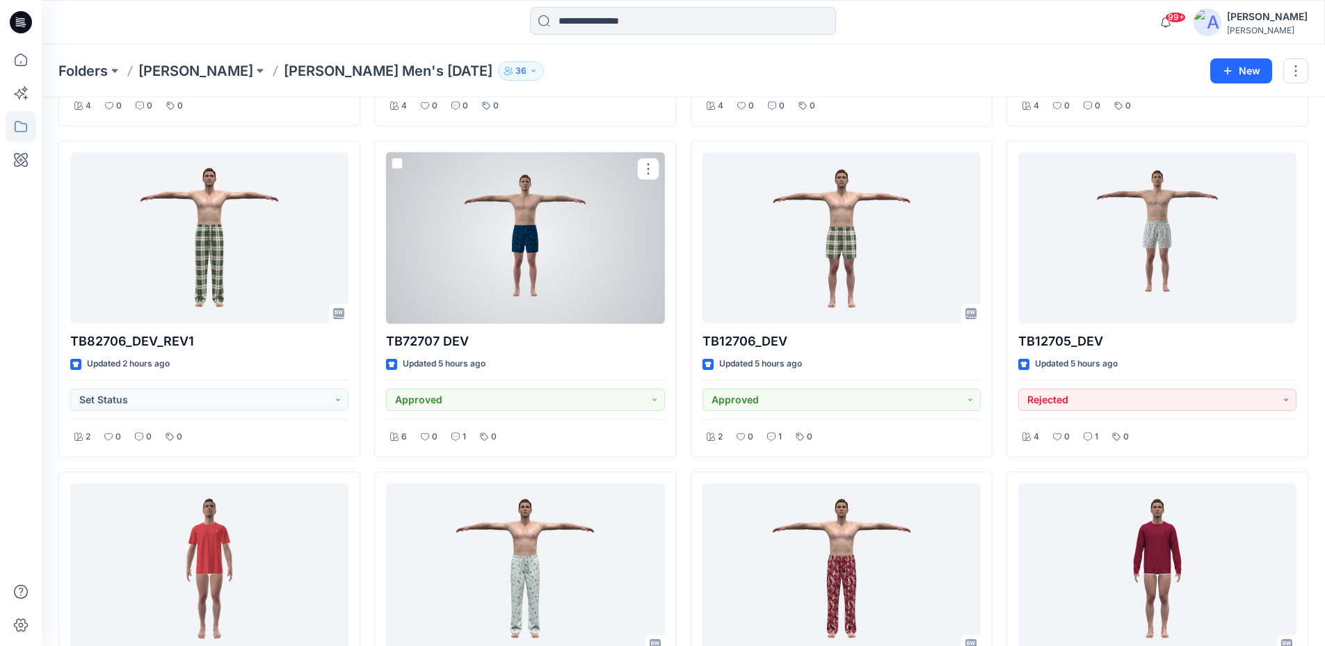
scroll to position [416, 0]
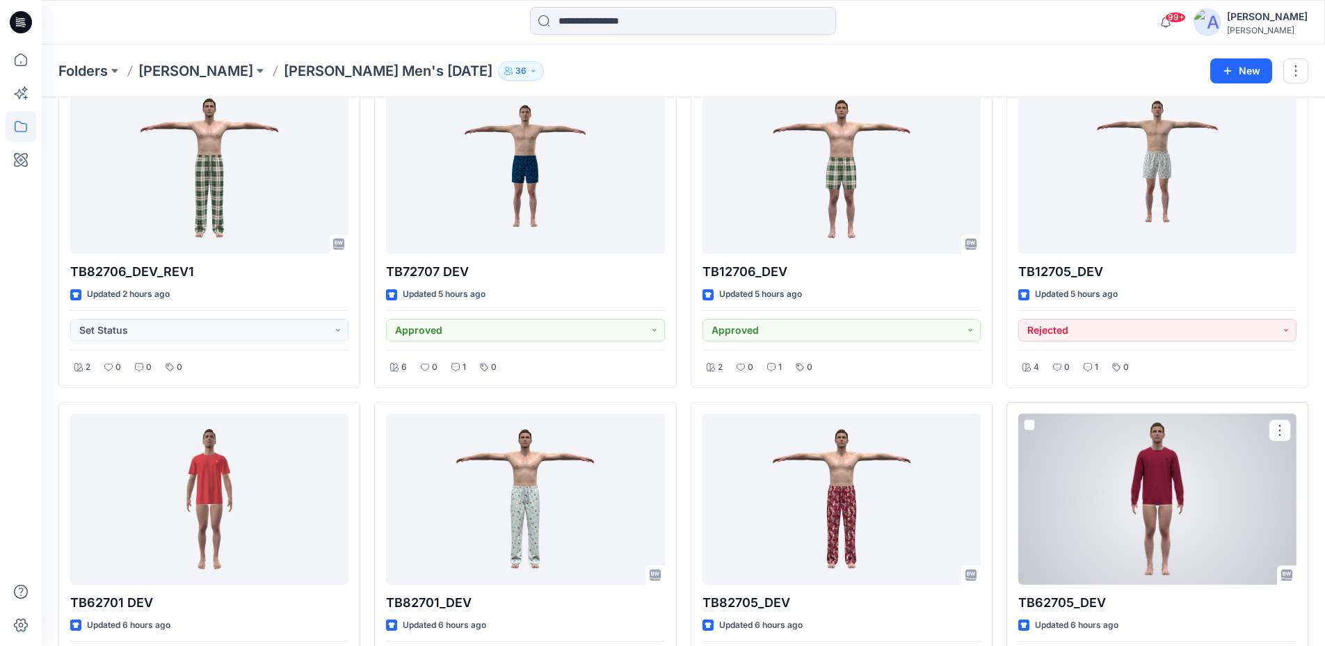
click at [1162, 460] on div at bounding box center [1157, 500] width 278 height 172
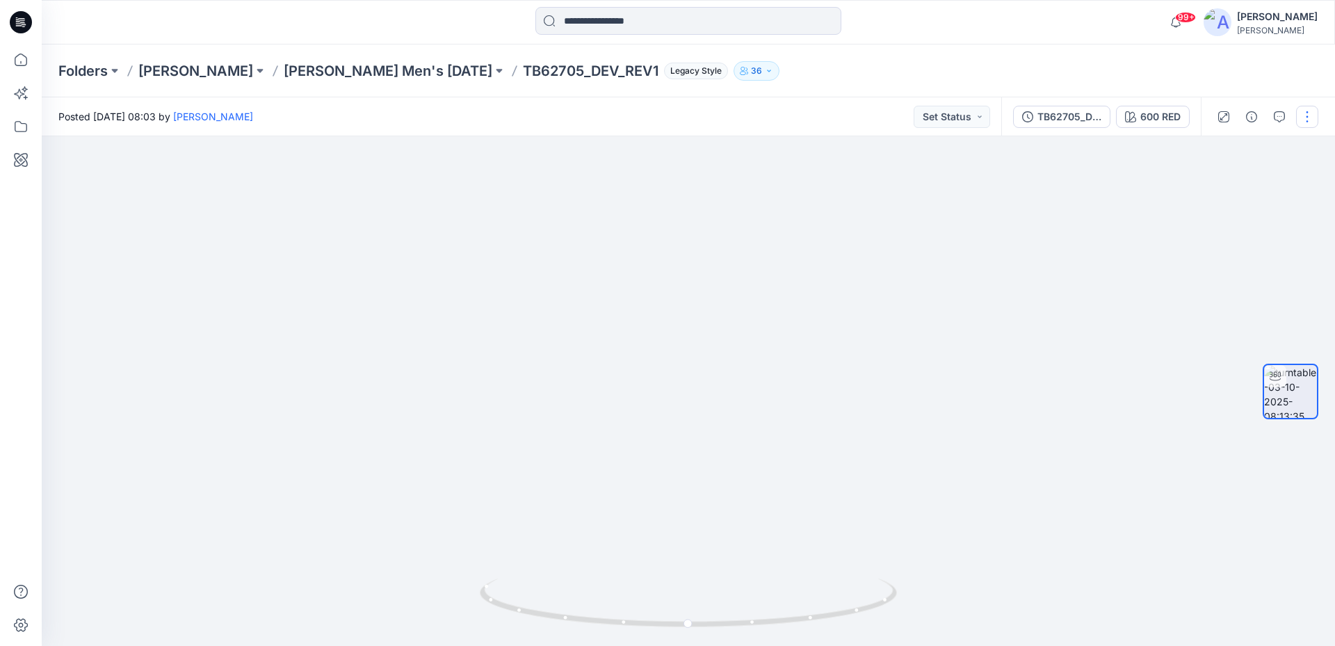
click at [1318, 117] on button "button" at bounding box center [1307, 117] width 22 height 22
click at [1261, 150] on button "Edit" at bounding box center [1249, 149] width 128 height 26
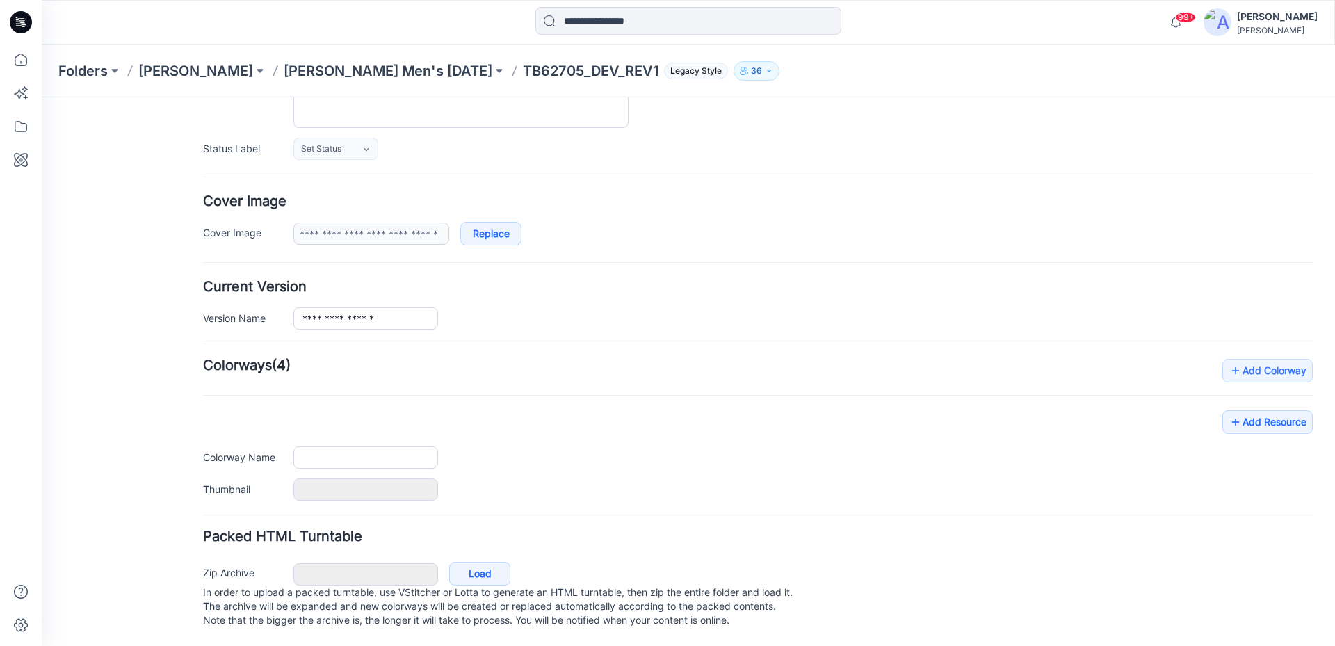
type input "**********"
type input "*******"
type input "**********"
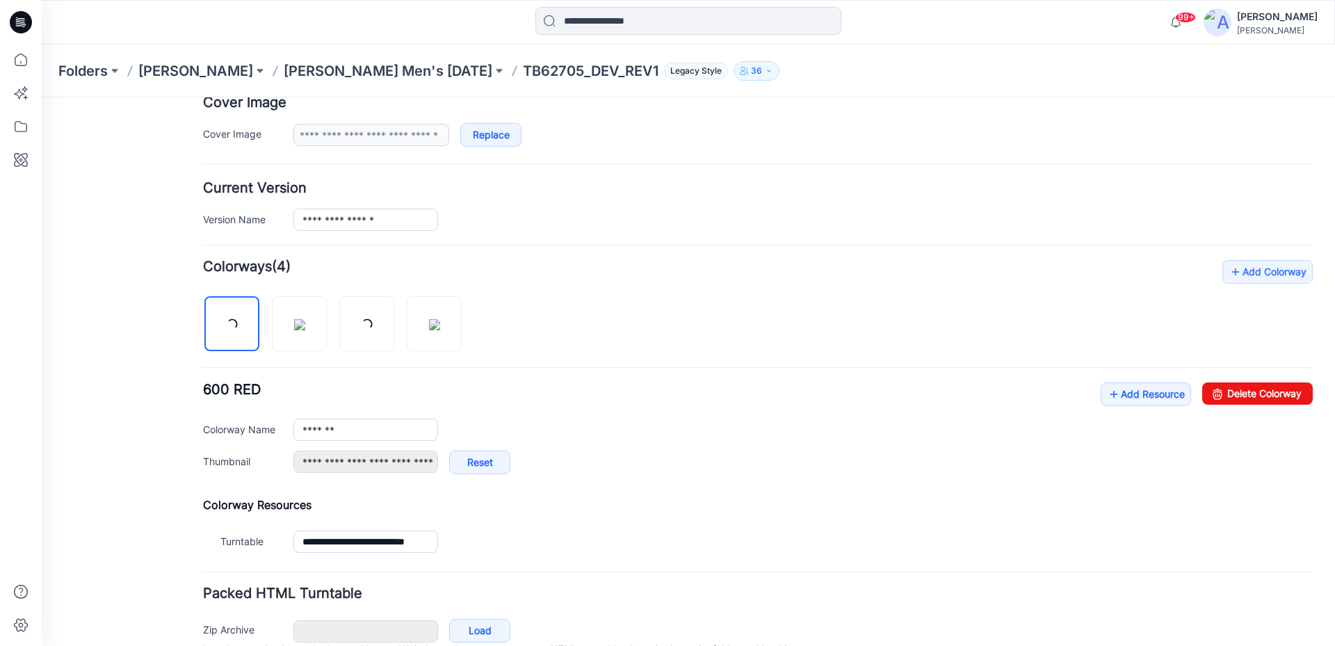
scroll to position [343, 0]
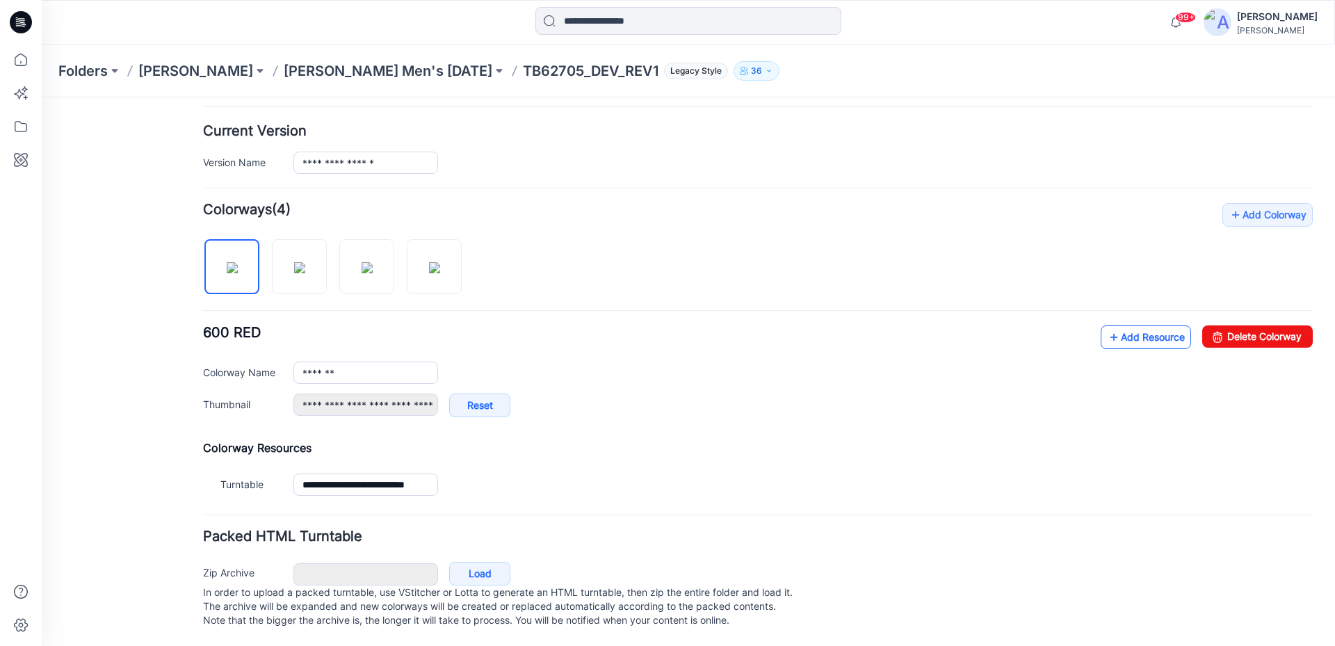
click at [1107, 327] on icon at bounding box center [1114, 337] width 14 height 22
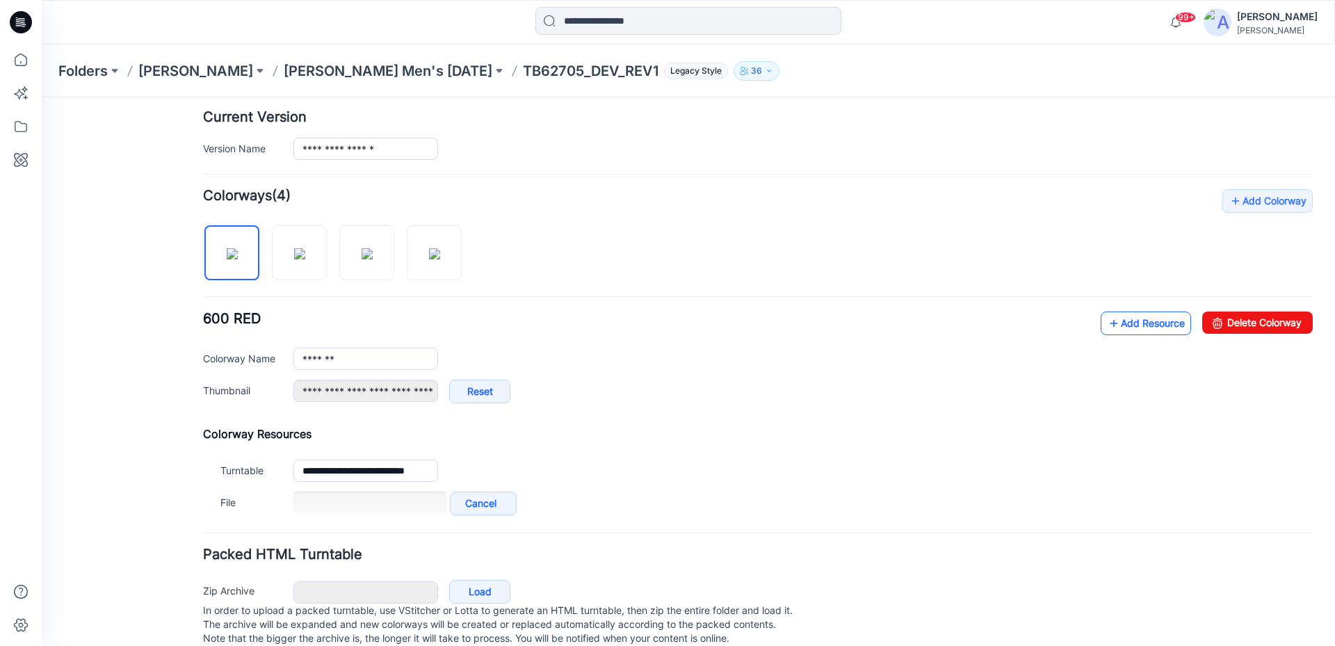
click at [1148, 328] on link "Add Resource" at bounding box center [1146, 324] width 90 height 24
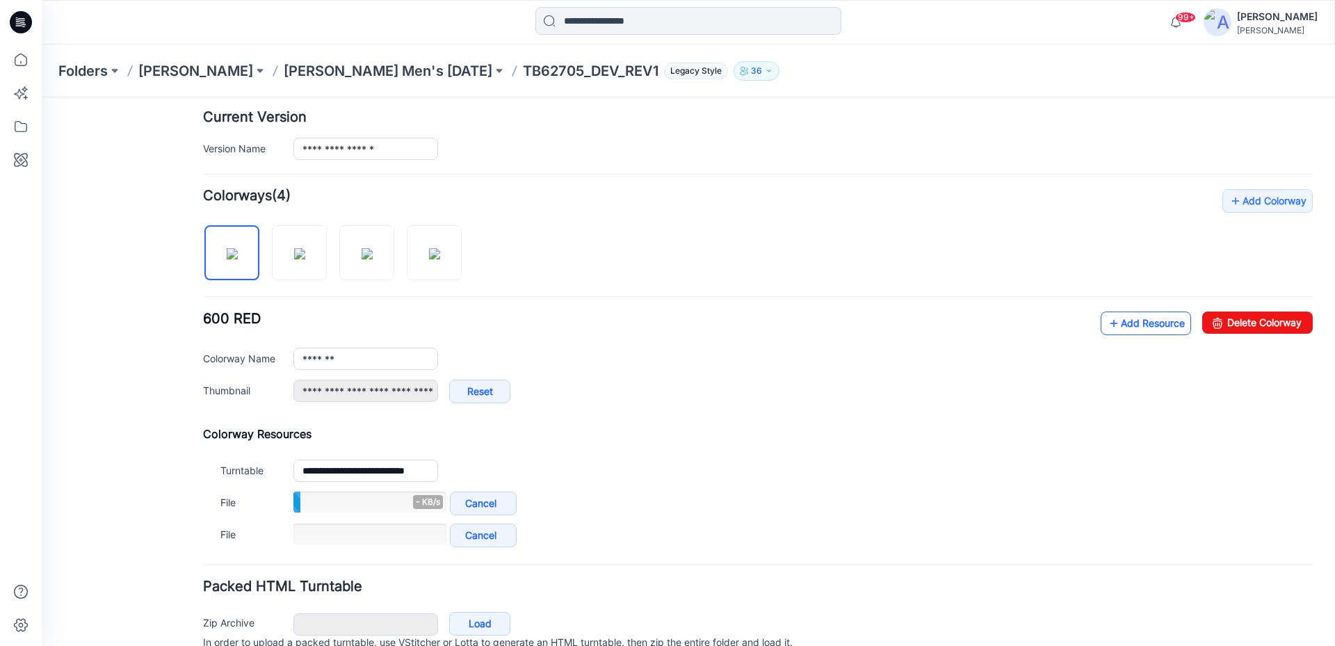
click at [1125, 329] on link "Add Resource" at bounding box center [1146, 324] width 90 height 24
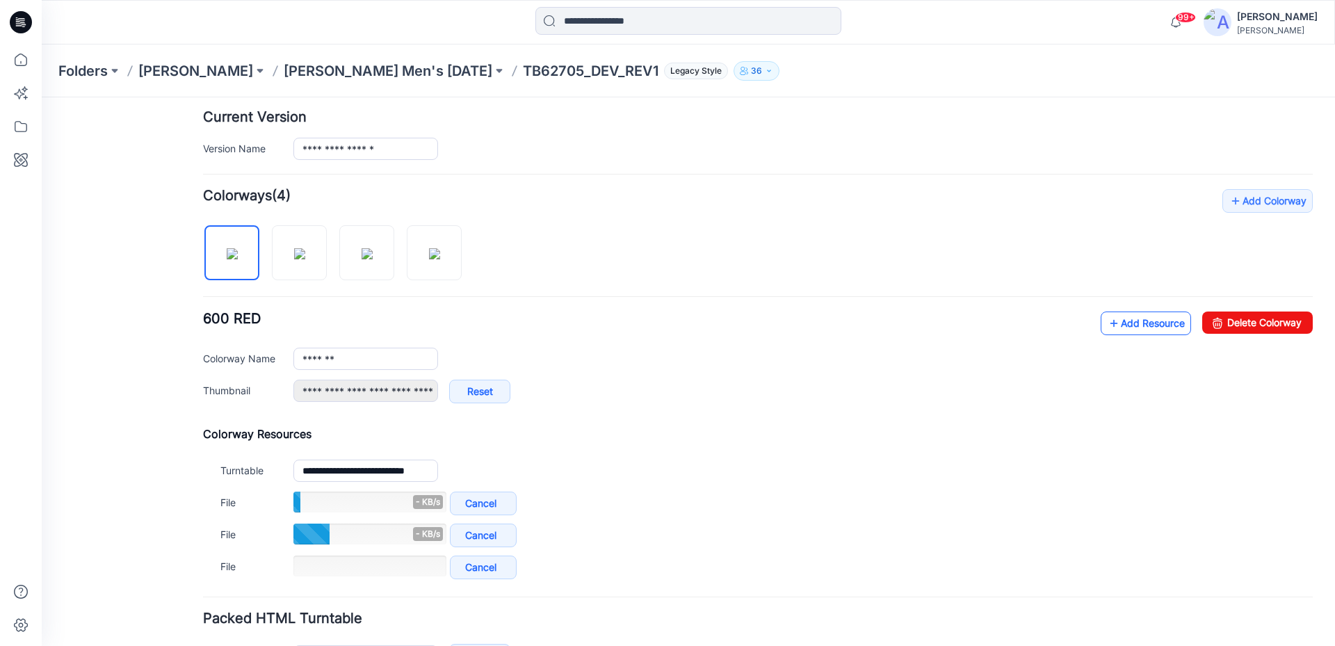
click at [1127, 316] on link "Add Resource" at bounding box center [1146, 324] width 90 height 24
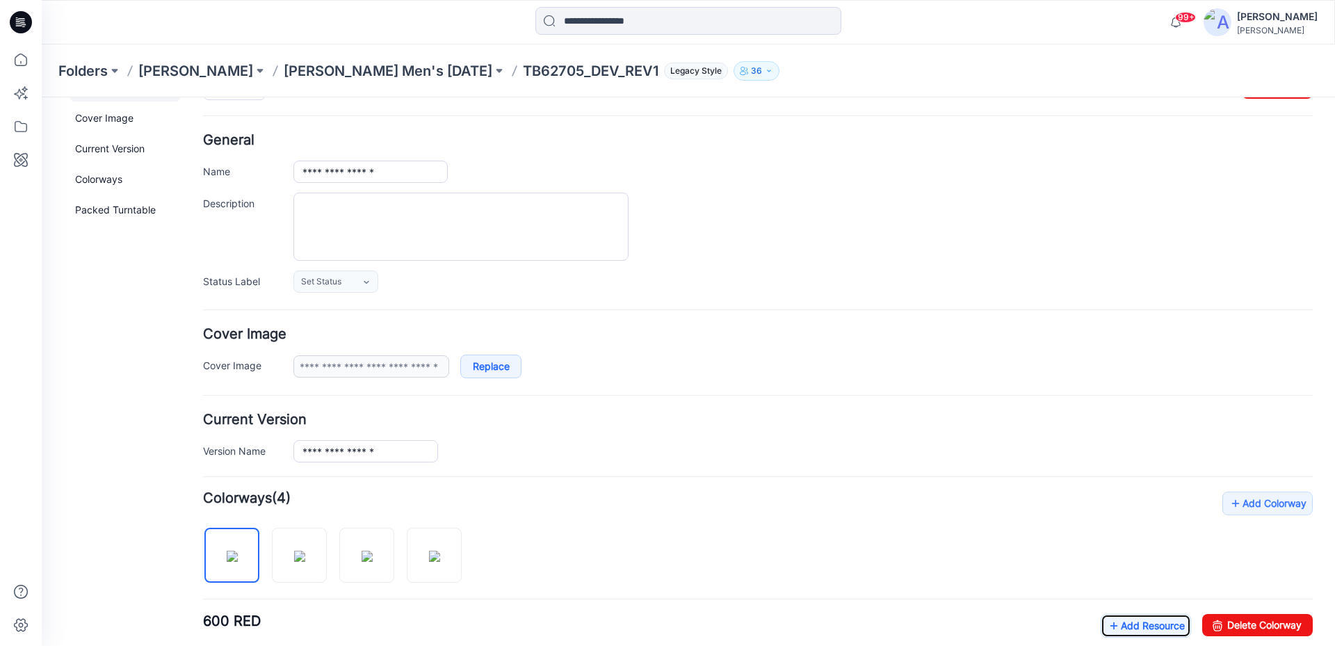
scroll to position [0, 0]
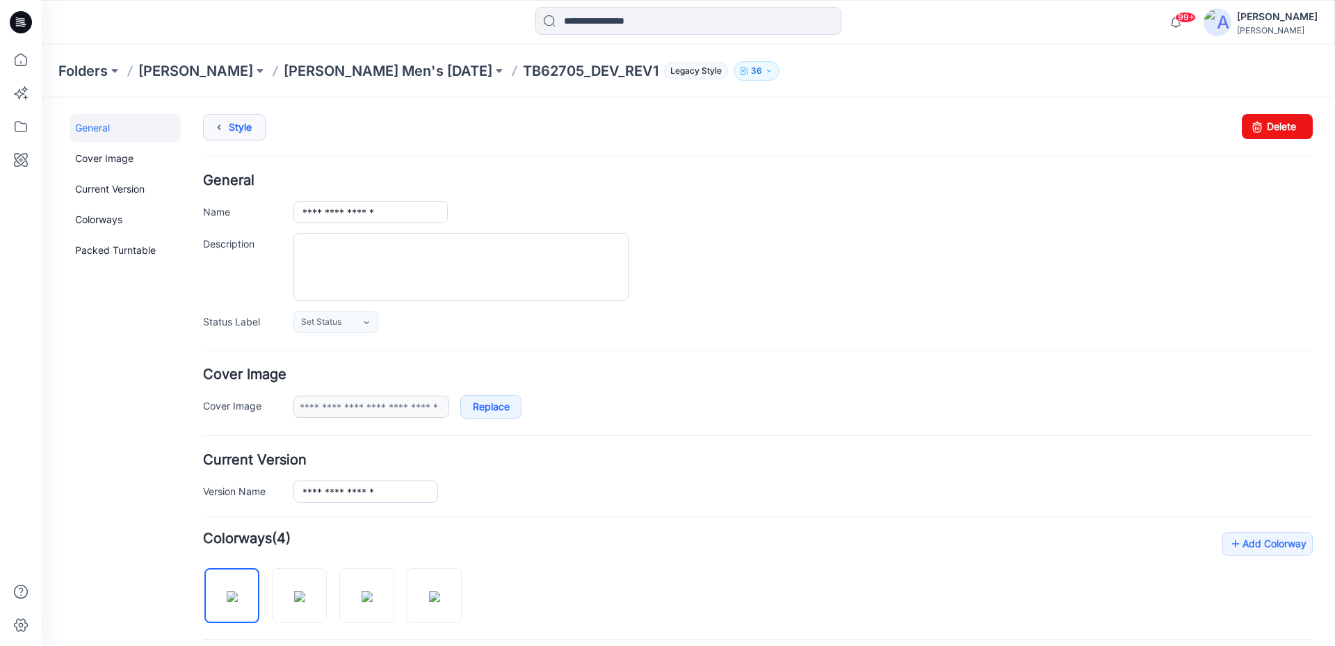
click at [252, 129] on link "Style" at bounding box center [234, 127] width 63 height 26
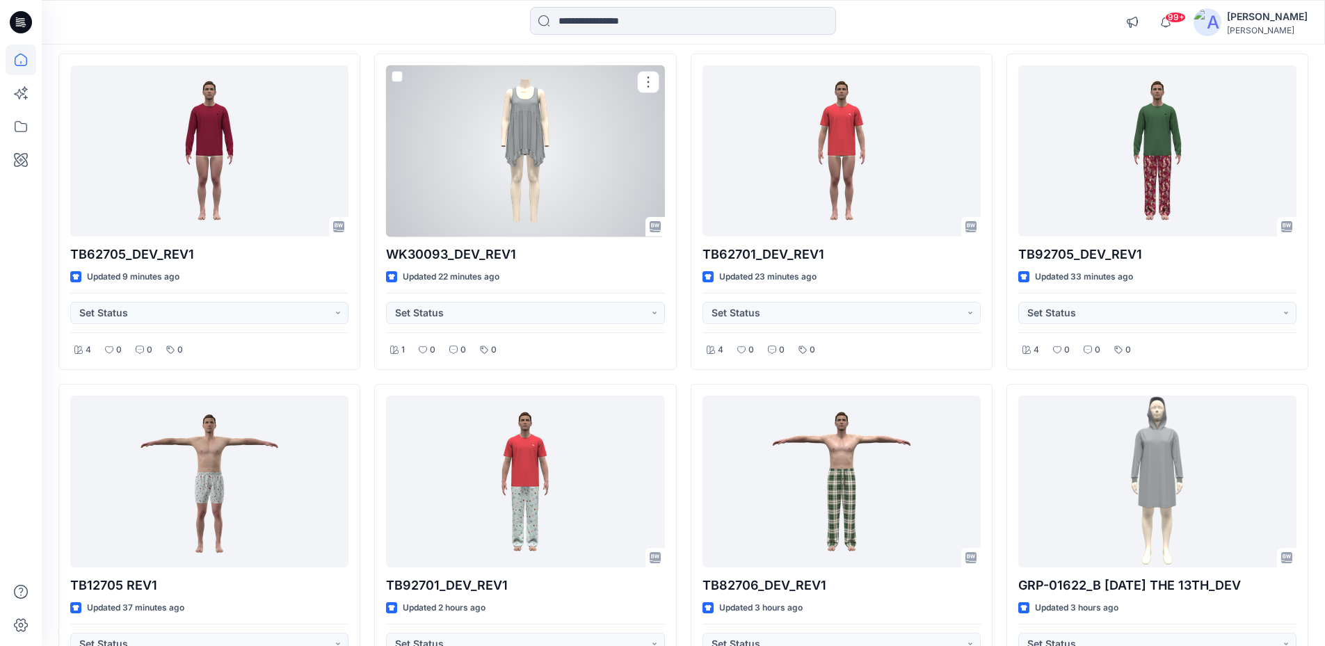
scroll to position [70, 0]
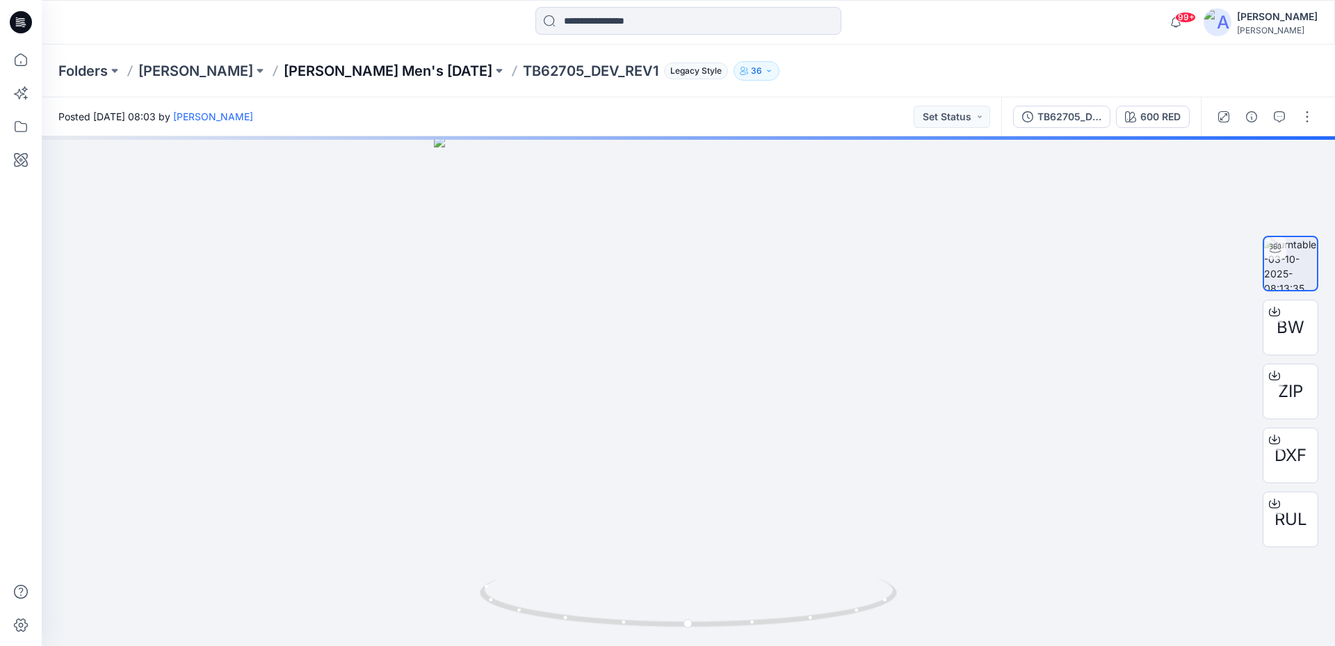
click at [365, 72] on p "[PERSON_NAME] Men's [DATE]" at bounding box center [388, 70] width 209 height 19
